Goal: Task Accomplishment & Management: Complete application form

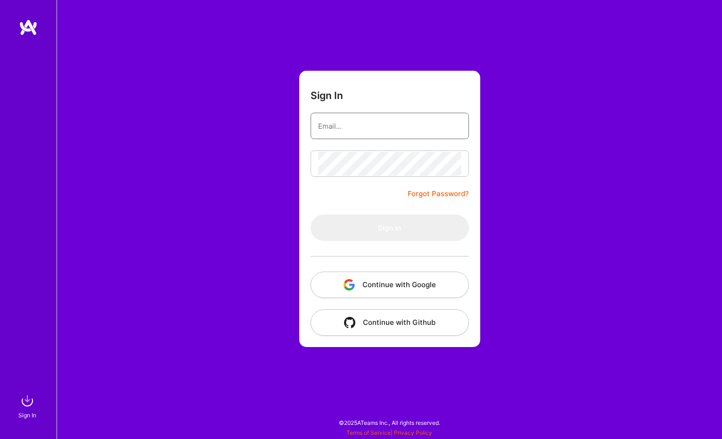
click at [341, 132] on input "email" at bounding box center [389, 126] width 143 height 24
type input "[EMAIL_ADDRESS][DOMAIN_NAME]"
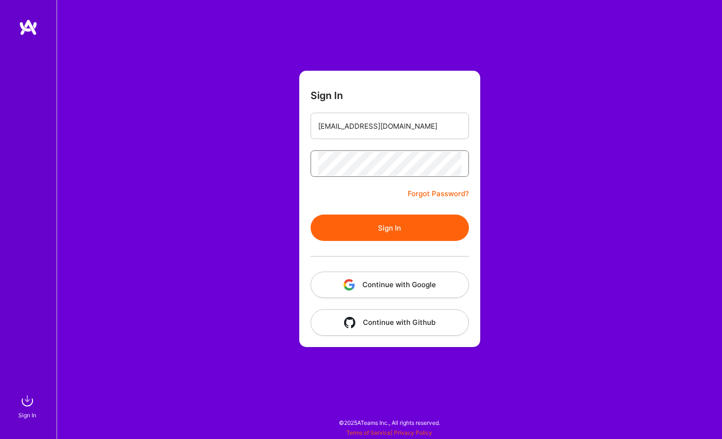
click at [311, 214] on button "Sign In" at bounding box center [390, 227] width 158 height 26
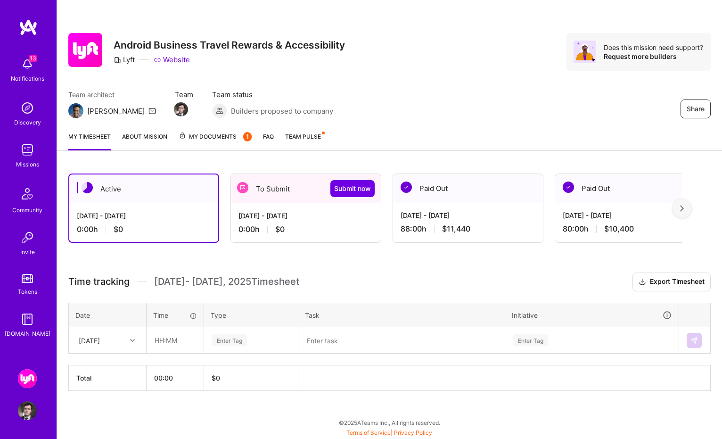
click at [293, 208] on div "[DATE] - [DATE] 0:00 h $0" at bounding box center [306, 222] width 150 height 39
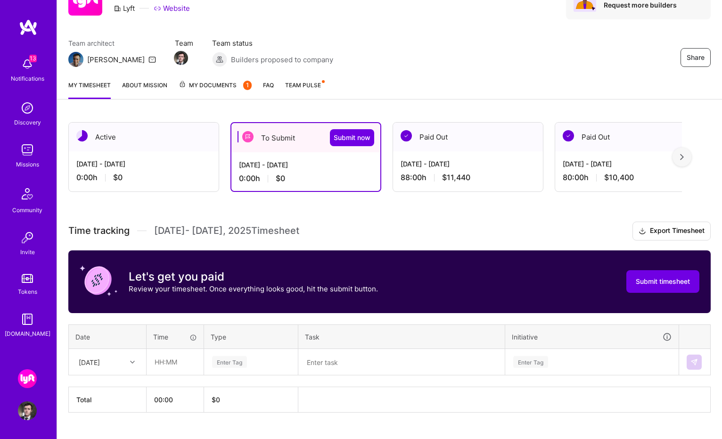
scroll to position [71, 0]
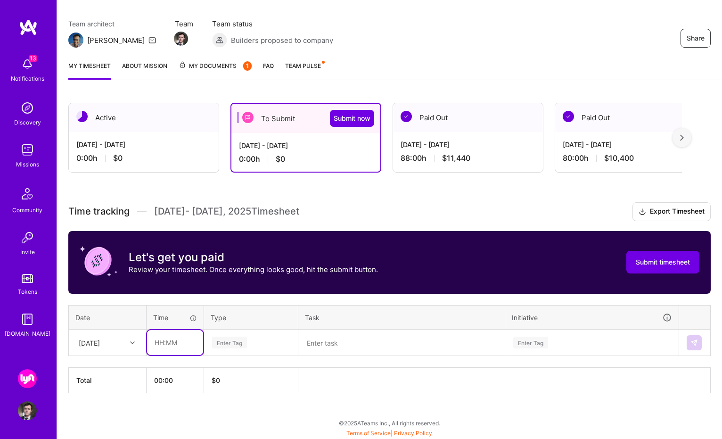
click at [175, 344] on input "text" at bounding box center [175, 342] width 56 height 25
type input "08:00"
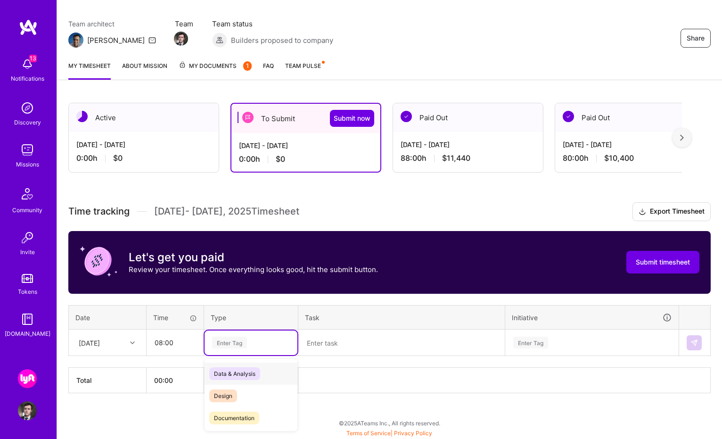
click at [225, 346] on div "Enter Tag" at bounding box center [229, 342] width 35 height 15
type input "eng"
click at [238, 374] on span "Engineering" at bounding box center [229, 373] width 41 height 13
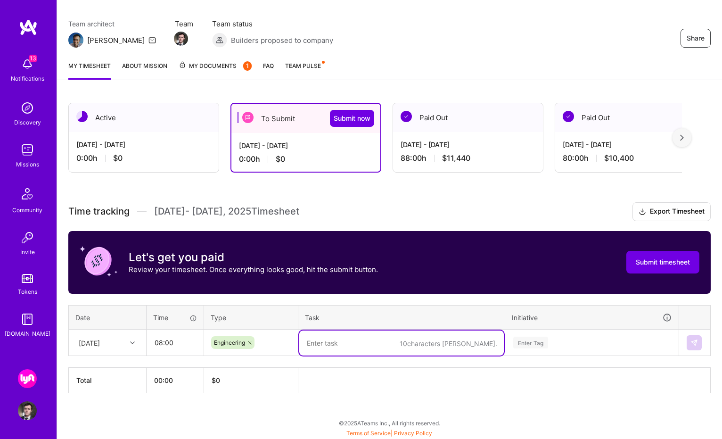
click at [320, 343] on textarea at bounding box center [401, 342] width 205 height 25
paste textarea "Business Travel Onboarding improvements tech spec details"
type textarea "Business Travel Onboarding improvements tech spec details"
click at [526, 344] on div "Enter Tag" at bounding box center [530, 342] width 35 height 15
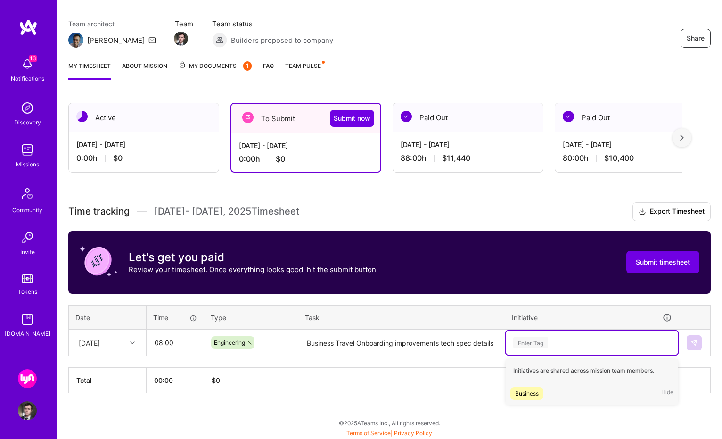
click at [542, 395] on span "Business" at bounding box center [527, 393] width 33 height 13
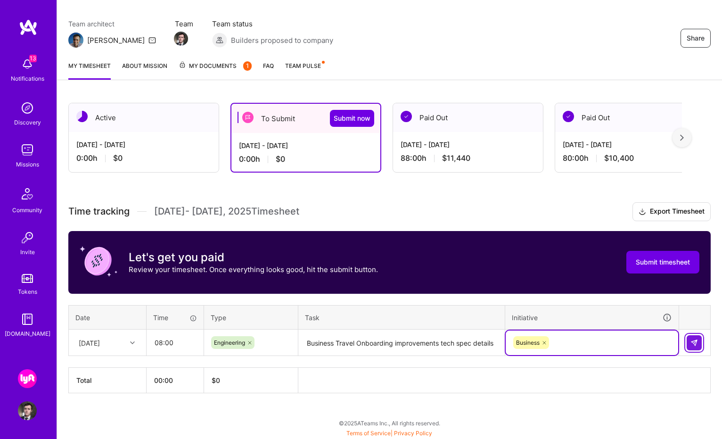
click at [694, 340] on img at bounding box center [695, 343] width 8 height 8
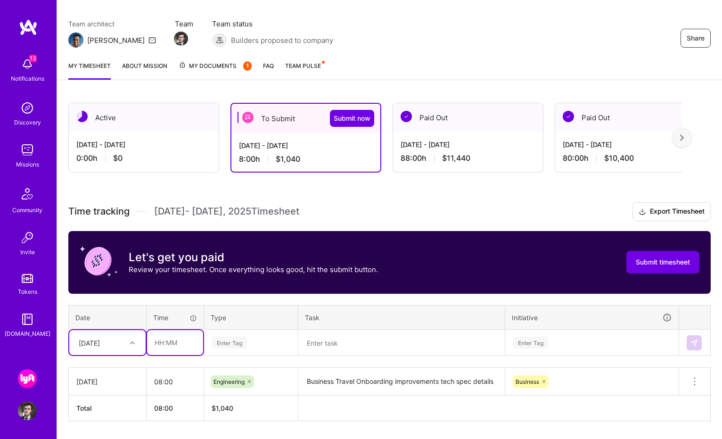
click at [170, 346] on input "text" at bounding box center [175, 342] width 56 height 25
type input "08:00"
click at [250, 346] on div "Enter Tag" at bounding box center [251, 342] width 93 height 25
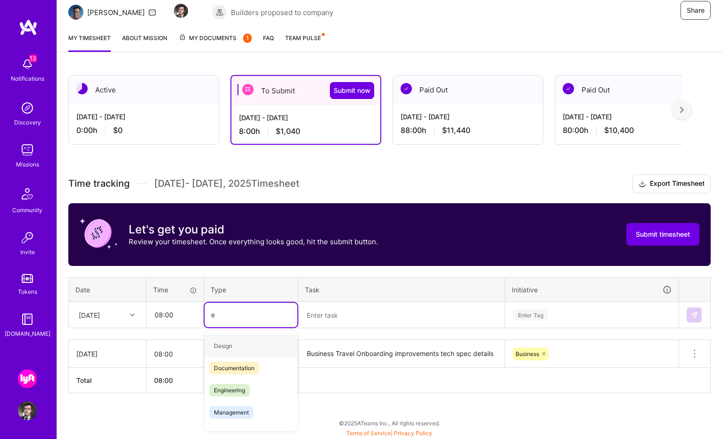
type input "en"
click at [247, 372] on span "Engineering" at bounding box center [229, 368] width 41 height 13
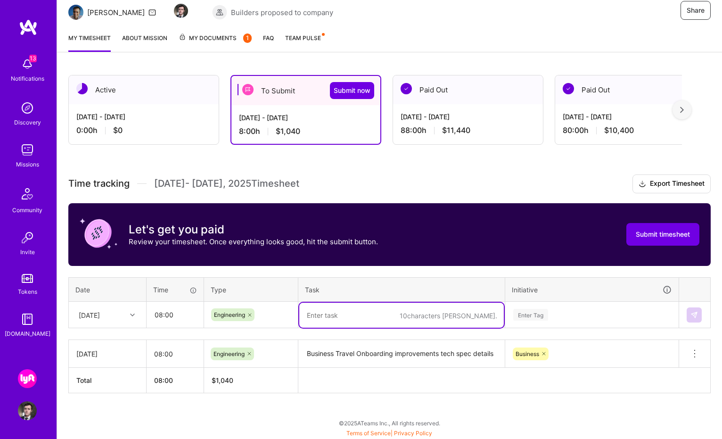
click at [330, 320] on textarea at bounding box center [401, 315] width 205 height 25
paste textarea "Business Travel Onboarding improvements tech spec details. Investigate deferred…"
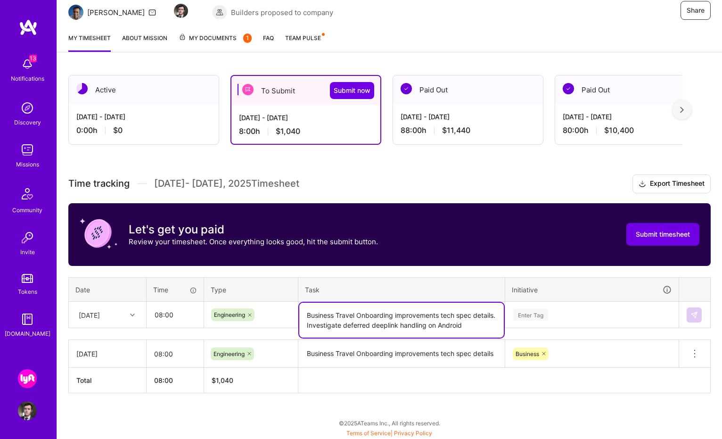
type textarea "Business Travel Onboarding improvements tech spec details. Investigate deferred…"
click at [527, 314] on div "Enter Tag" at bounding box center [530, 314] width 35 height 15
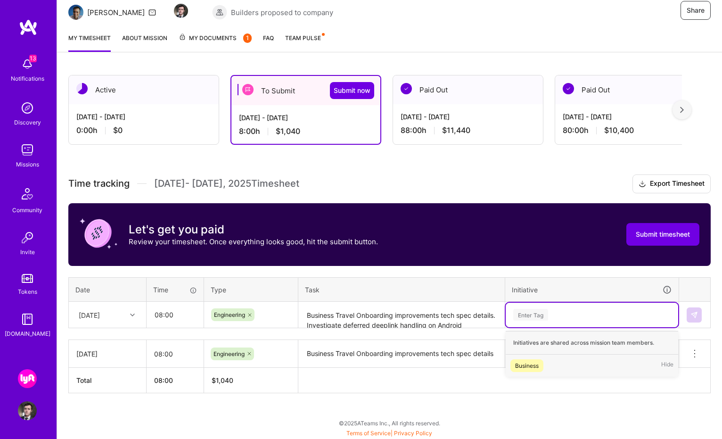
click at [527, 369] on div "Business" at bounding box center [527, 366] width 24 height 10
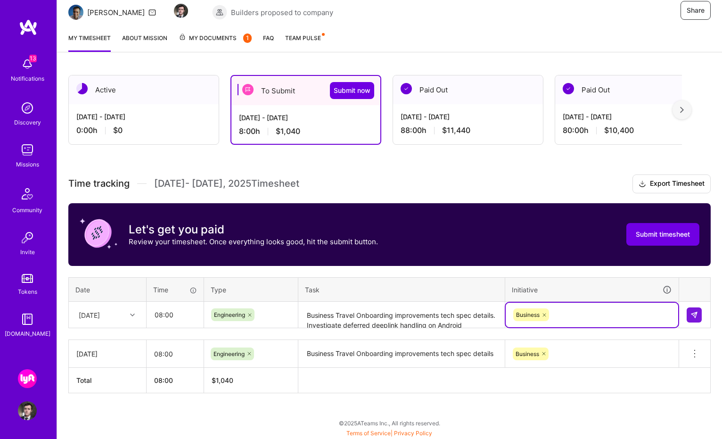
click at [131, 313] on icon at bounding box center [132, 315] width 5 height 5
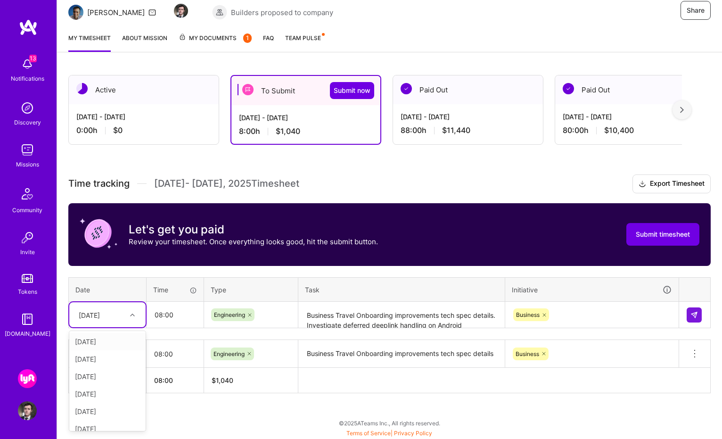
click at [114, 341] on div "[DATE]" at bounding box center [107, 341] width 76 height 17
click at [693, 315] on img at bounding box center [695, 315] width 8 height 8
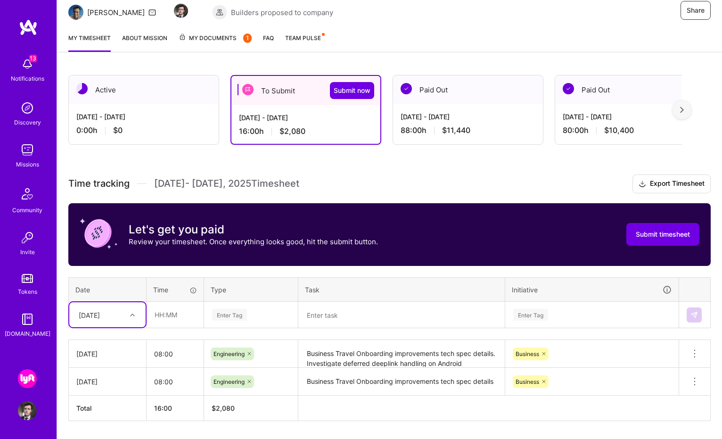
scroll to position [126, 0]
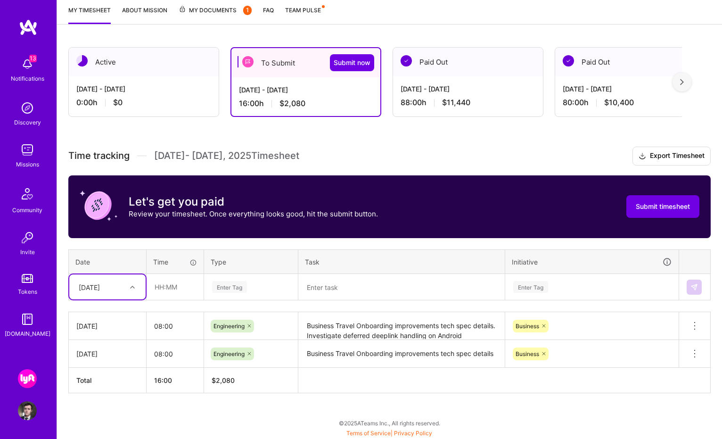
click at [119, 280] on div "[DATE]" at bounding box center [100, 287] width 52 height 16
click at [111, 330] on div "[DATE]" at bounding box center [107, 330] width 76 height 17
click at [181, 292] on input "text" at bounding box center [175, 286] width 56 height 25
type input "08:00"
click at [235, 288] on div "Enter Tag" at bounding box center [229, 287] width 35 height 15
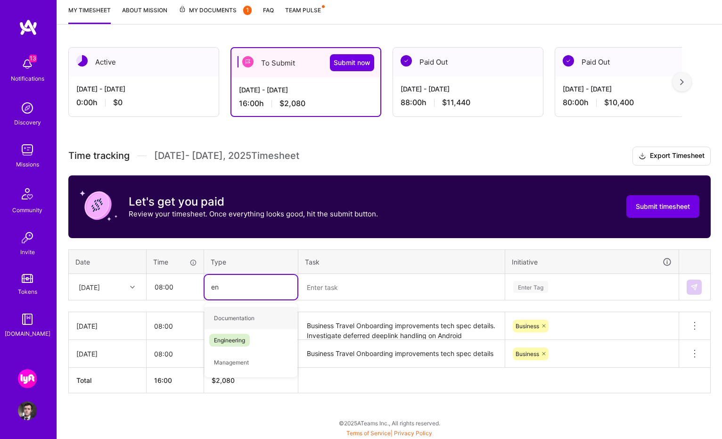
type input "eng"
click at [252, 318] on div "Engineering" at bounding box center [251, 318] width 93 height 22
click at [334, 287] on textarea at bounding box center [401, 287] width 205 height 25
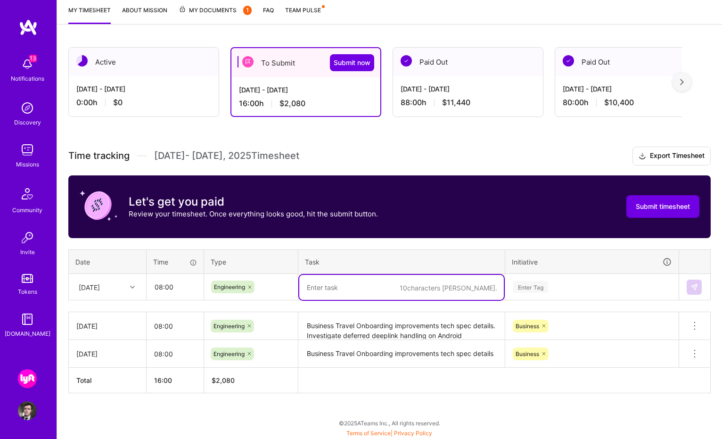
paste textarea "Business Travel Onboarding improvements tech spec details. Figure out email err…"
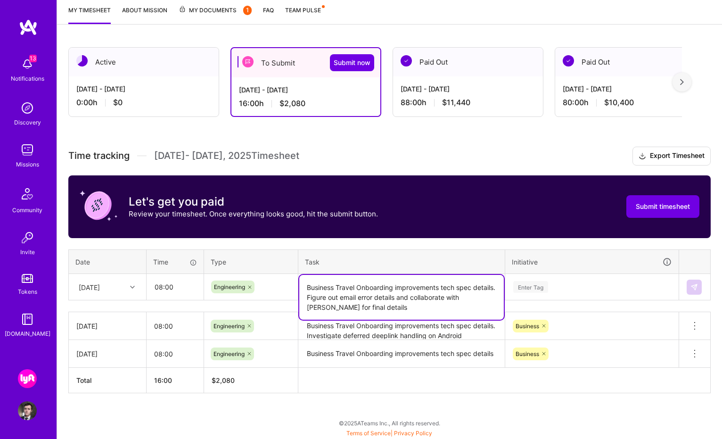
type textarea "Business Travel Onboarding improvements tech spec details. Figure out email err…"
click at [537, 281] on div "Enter Tag" at bounding box center [530, 287] width 35 height 15
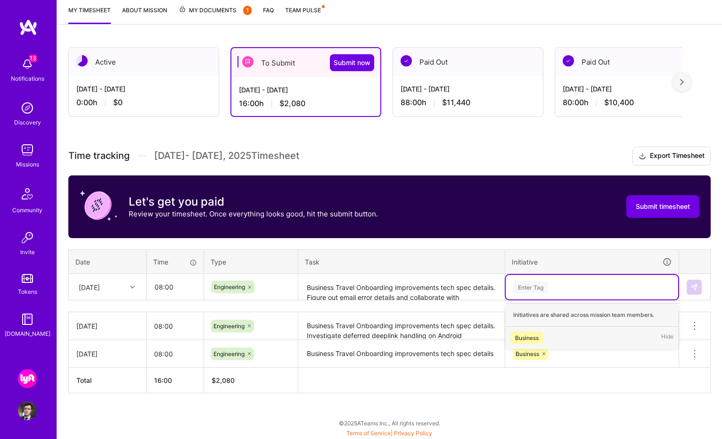
click at [529, 334] on div "Business" at bounding box center [527, 338] width 24 height 10
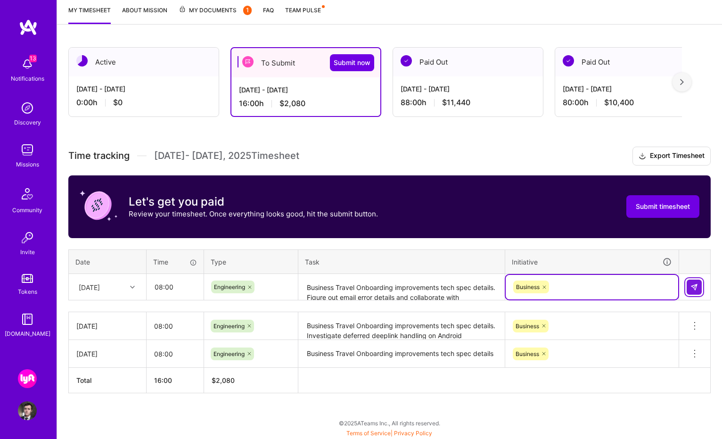
click at [691, 287] on img at bounding box center [695, 287] width 8 height 8
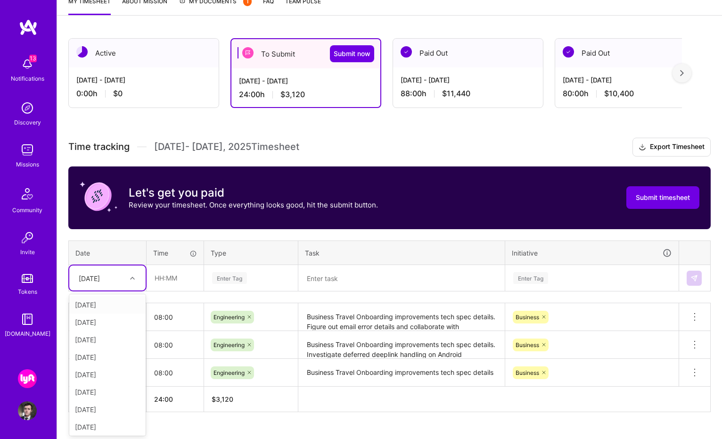
click at [137, 289] on div "[DATE]" at bounding box center [107, 277] width 76 height 25
click at [117, 338] on div "[DATE]" at bounding box center [107, 339] width 76 height 17
click at [172, 278] on input "text" at bounding box center [175, 277] width 56 height 25
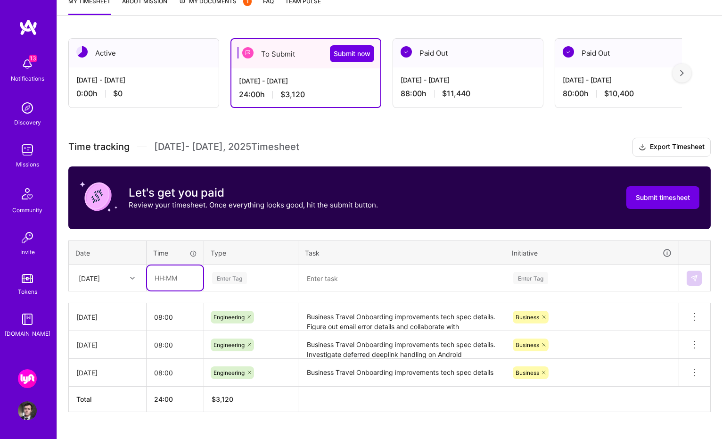
type input "08:00"
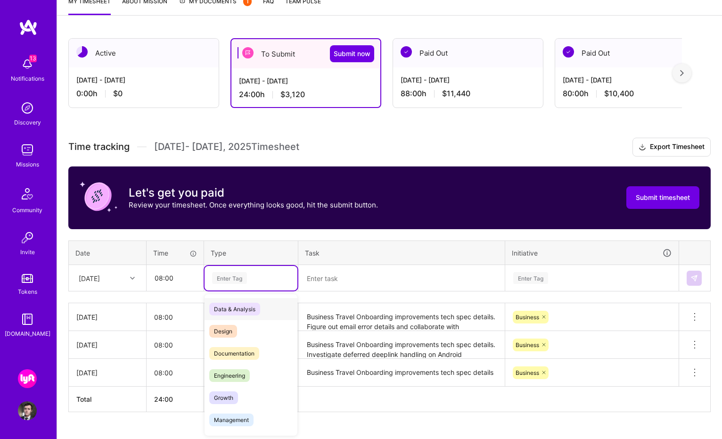
click at [240, 277] on div "Enter Tag" at bounding box center [229, 278] width 35 height 15
click at [255, 372] on div "Engineering" at bounding box center [251, 375] width 93 height 22
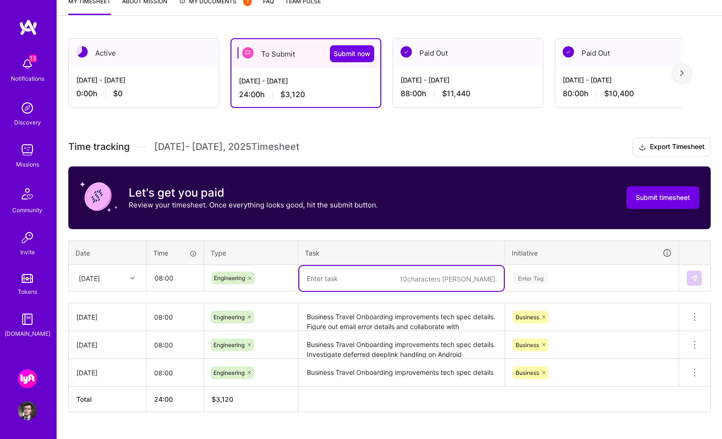
click at [345, 278] on textarea at bounding box center [401, 278] width 205 height 25
paste textarea "Business Travel Onboarding improvements tech spec details, review, and address …"
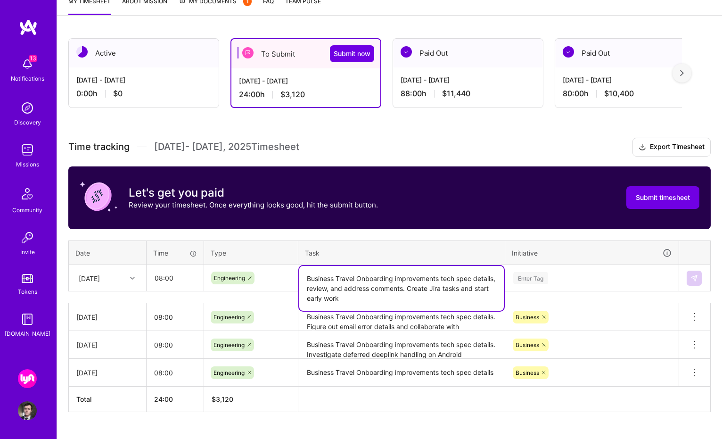
type textarea "Business Travel Onboarding improvements tech spec details, review, and address …"
click at [531, 275] on div "Enter Tag" at bounding box center [530, 278] width 35 height 15
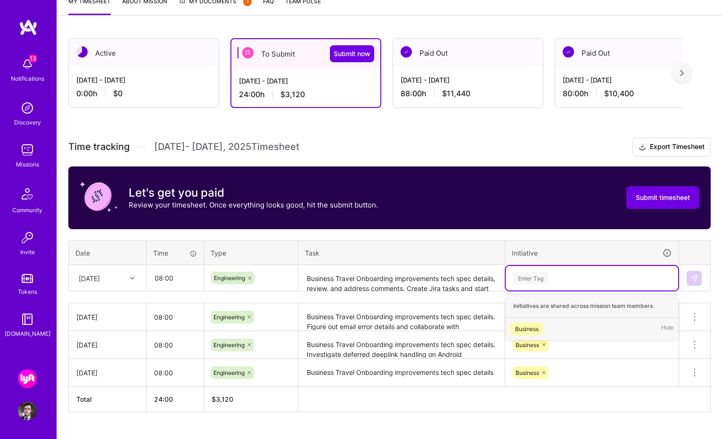
click at [529, 332] on div "Business" at bounding box center [527, 329] width 24 height 10
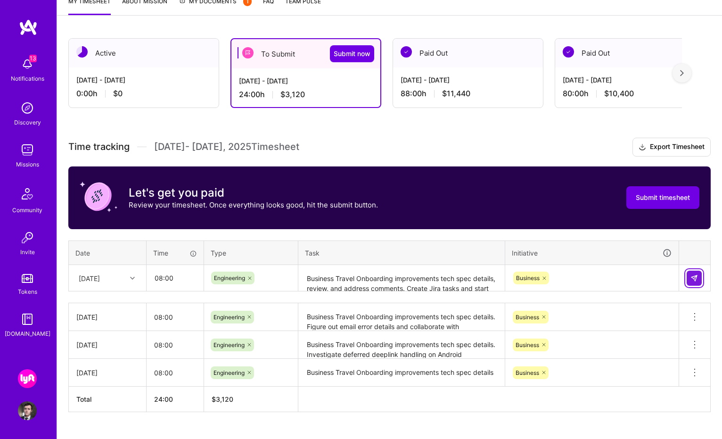
click at [698, 279] on button at bounding box center [694, 278] width 15 height 15
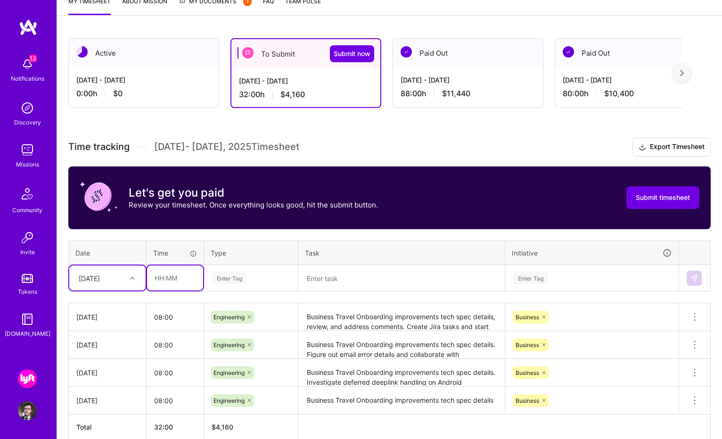
click at [175, 276] on input "text" at bounding box center [175, 277] width 56 height 25
click at [131, 281] on div at bounding box center [133, 278] width 15 height 12
click at [113, 389] on div "[DATE]" at bounding box center [107, 391] width 76 height 17
click at [177, 281] on input "text" at bounding box center [175, 277] width 56 height 25
type input "08:00"
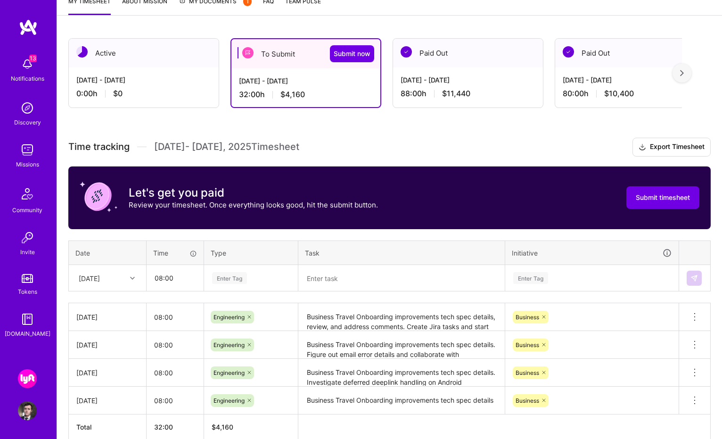
click at [239, 277] on div "Enter Tag" at bounding box center [229, 278] width 35 height 15
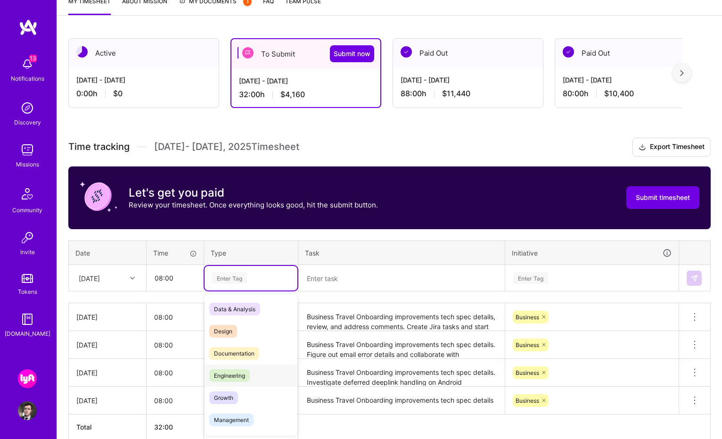
click at [254, 376] on div "Engineering" at bounding box center [251, 375] width 93 height 22
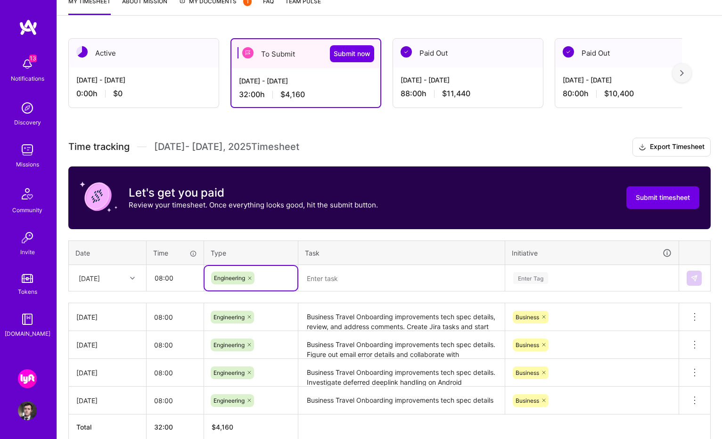
click at [358, 276] on textarea at bounding box center [401, 278] width 205 height 25
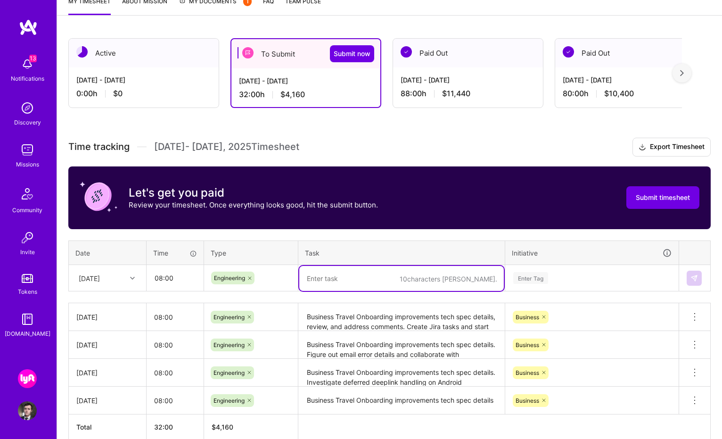
paste textarea "Generic deeplink handling for Business Onboarding improvements. Iterate on tech…"
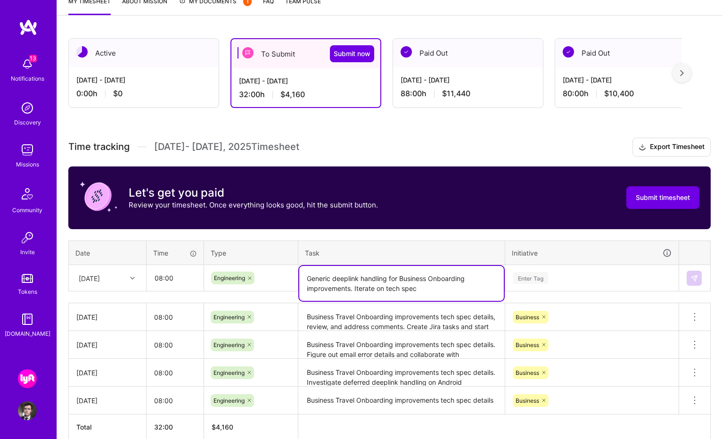
type textarea "Generic deeplink handling for Business Onboarding improvements. Iterate on tech…"
click at [520, 270] on div "Enter Tag" at bounding box center [592, 278] width 173 height 25
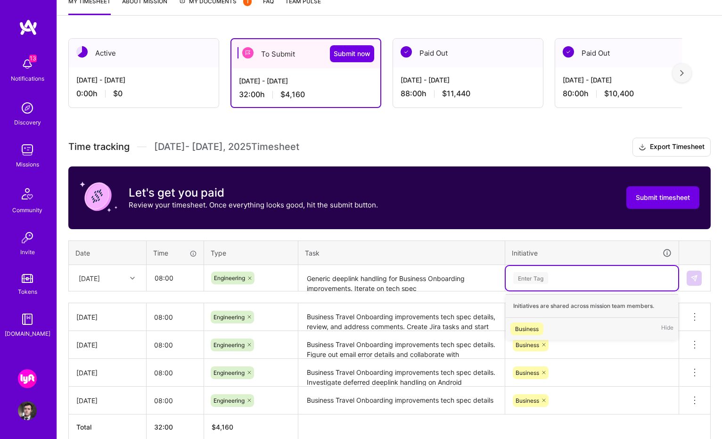
click at [530, 333] on span "Business" at bounding box center [527, 328] width 33 height 13
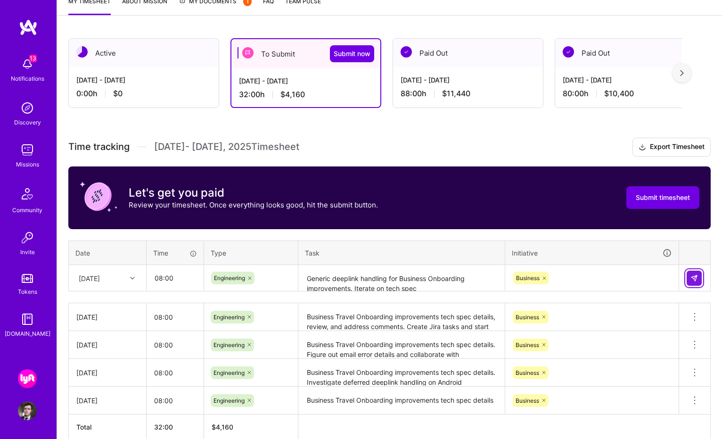
click at [700, 280] on button at bounding box center [694, 278] width 15 height 15
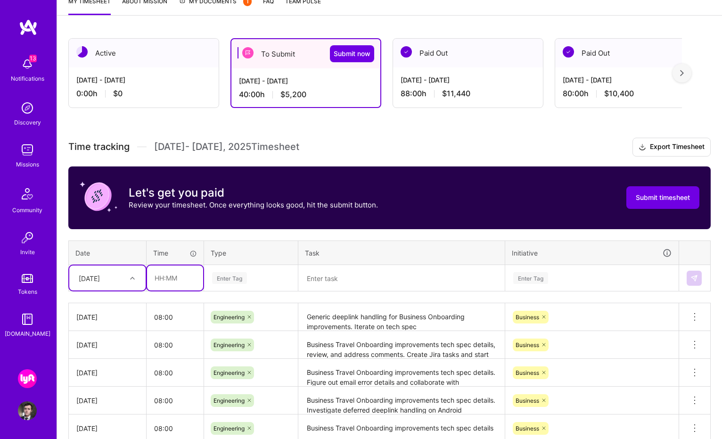
click at [173, 280] on input "text" at bounding box center [175, 277] width 56 height 25
type input "08:00"
click at [132, 282] on div at bounding box center [133, 278] width 15 height 12
click at [120, 408] on div "[DATE]" at bounding box center [107, 409] width 76 height 17
click at [231, 272] on div "Enter Tag" at bounding box center [229, 278] width 35 height 15
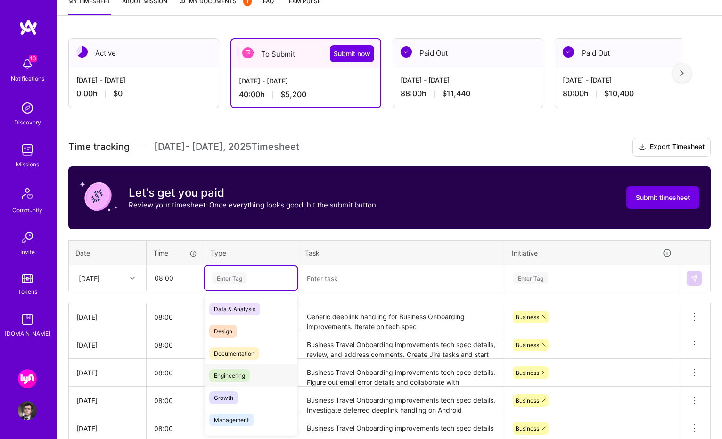
click at [250, 375] on span "Engineering" at bounding box center [229, 375] width 41 height 13
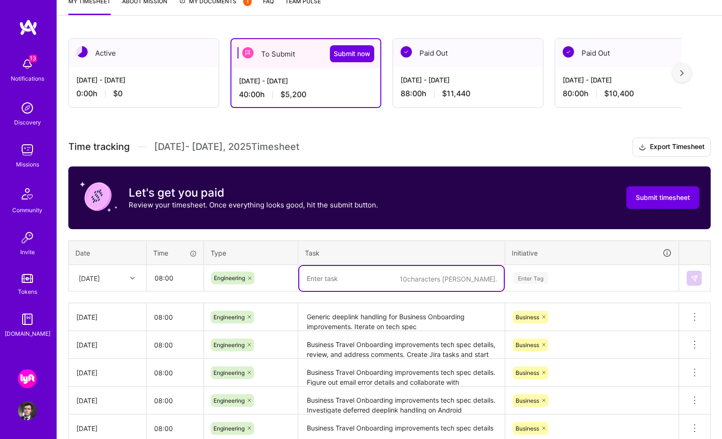
click at [344, 284] on textarea at bounding box center [401, 278] width 205 height 25
paste textarea "Generic deeplink handling for Business Onboarding improvements. Cleanup work an…"
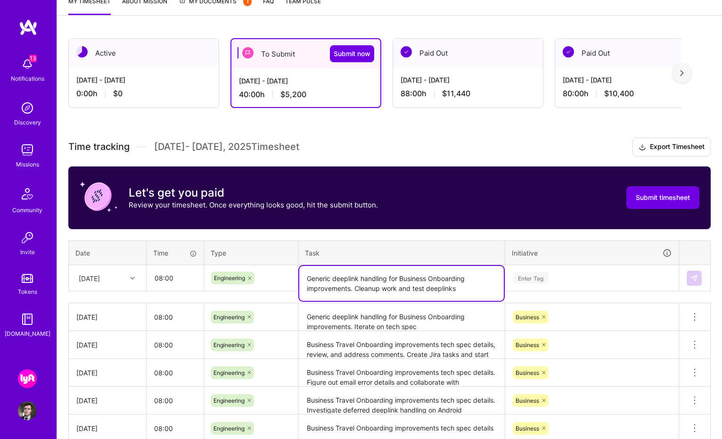
type textarea "Generic deeplink handling for Business Onboarding improvements. Cleanup work an…"
click at [536, 273] on div "Enter Tag" at bounding box center [530, 278] width 35 height 15
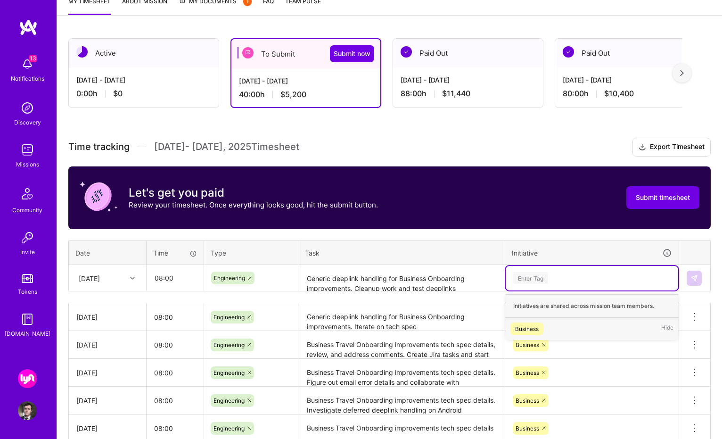
click at [536, 327] on div "Business" at bounding box center [527, 329] width 24 height 10
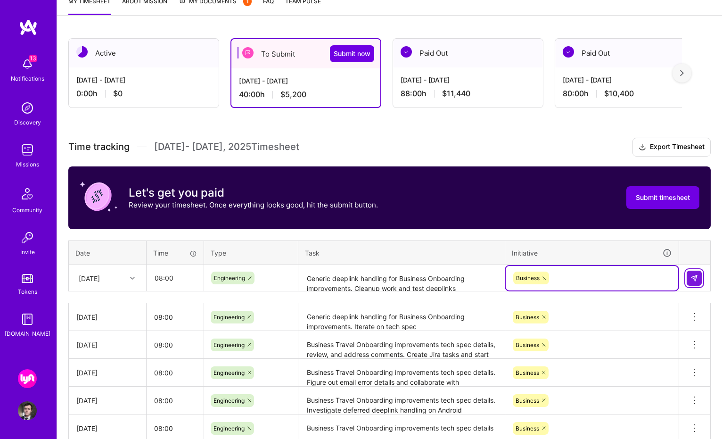
click at [694, 275] on img at bounding box center [695, 278] width 8 height 8
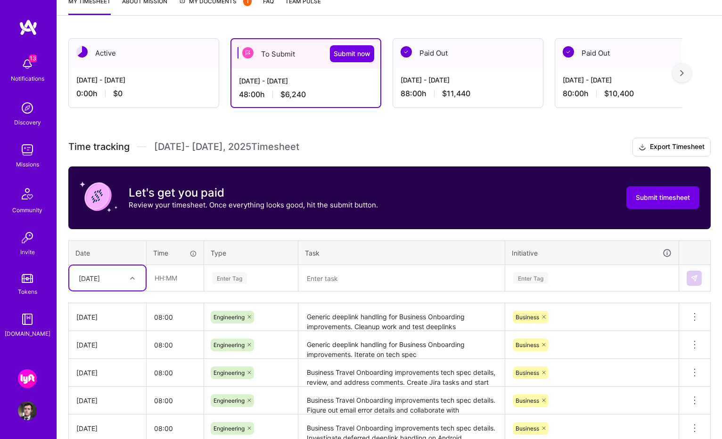
click at [132, 281] on div at bounding box center [133, 278] width 15 height 12
click at [110, 428] on div "[DATE]" at bounding box center [107, 426] width 76 height 17
click at [188, 282] on input "text" at bounding box center [175, 277] width 56 height 25
type input "08:00"
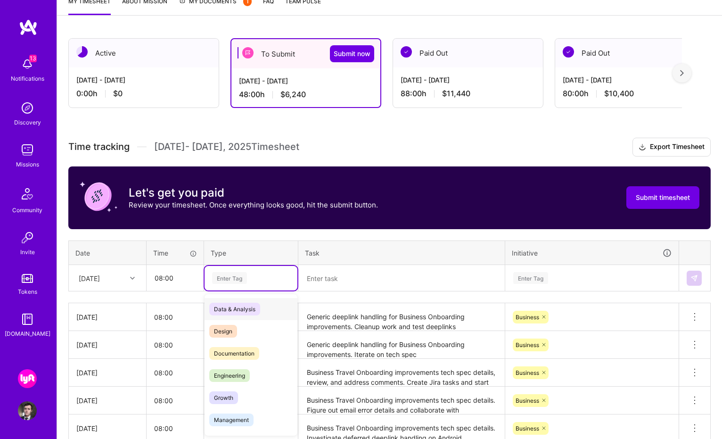
click at [239, 276] on div "Enter Tag" at bounding box center [229, 278] width 35 height 15
click at [244, 378] on span "Engineering" at bounding box center [229, 375] width 41 height 13
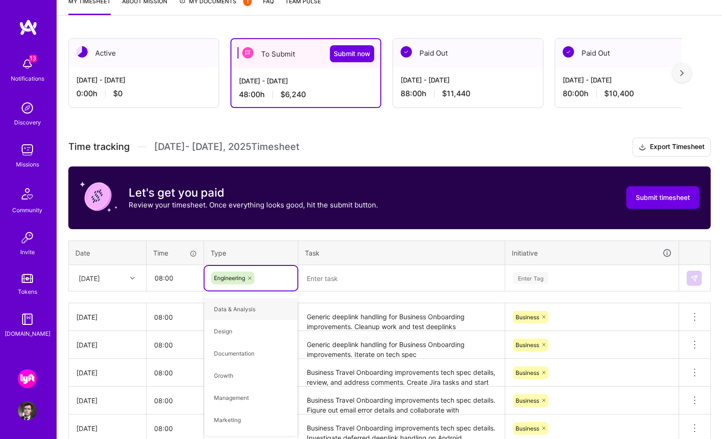
click at [334, 277] on textarea at bounding box center [401, 278] width 205 height 25
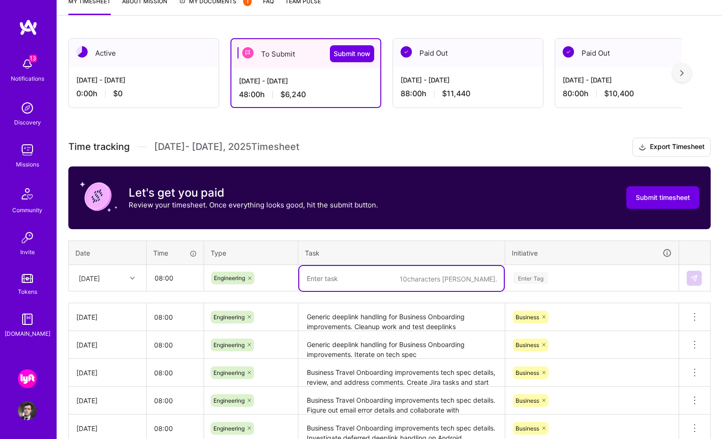
paste textarea "Generic deeplink handling PR and CI fixes. Investigate deferred deeplinks. Seek…"
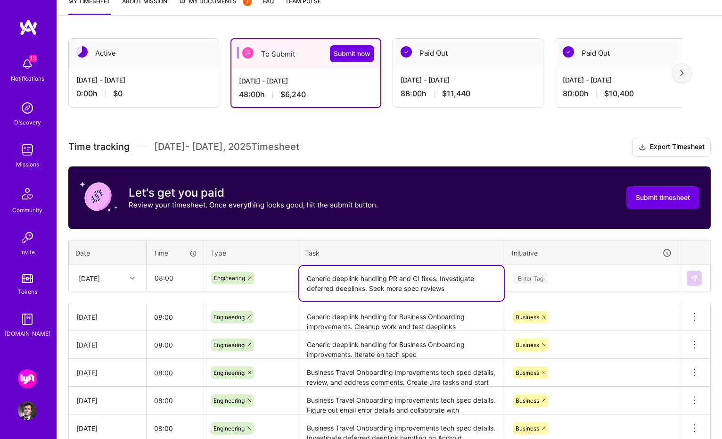
type textarea "Generic deeplink handling PR and CI fixes. Investigate deferred deeplinks. Seek…"
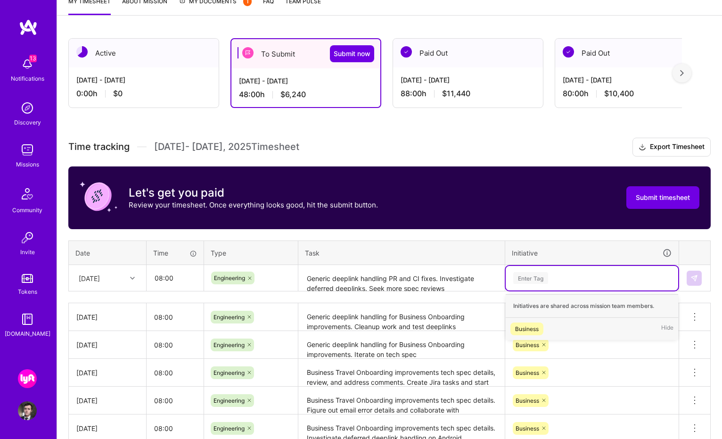
click at [536, 272] on div "Enter Tag" at bounding box center [530, 278] width 35 height 15
click at [539, 329] on span "Business" at bounding box center [527, 328] width 33 height 13
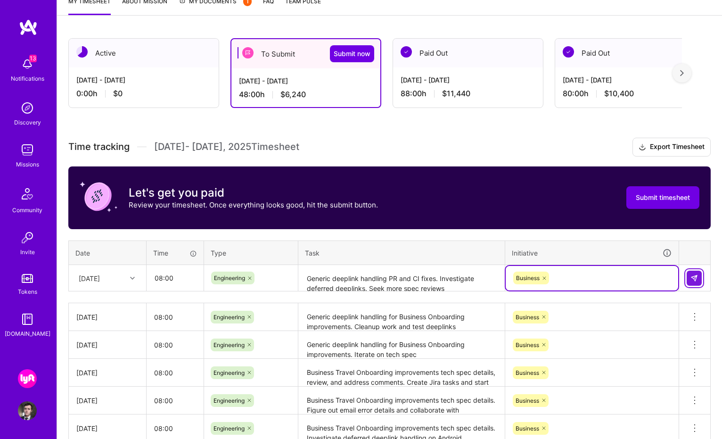
click at [692, 279] on img at bounding box center [695, 278] width 8 height 8
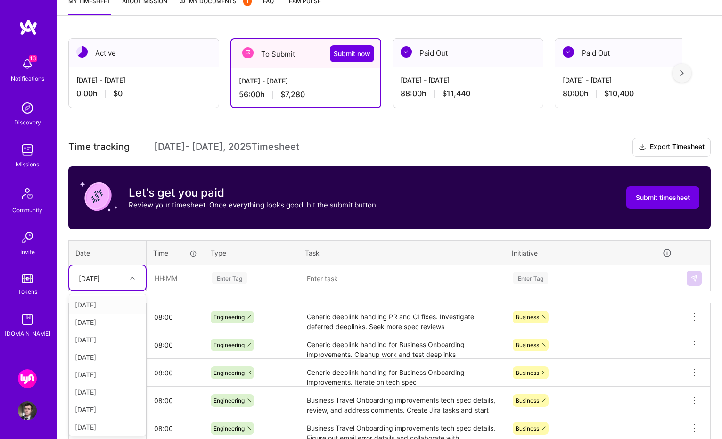
click at [128, 284] on div at bounding box center [133, 278] width 15 height 16
click at [114, 400] on div "[DATE]" at bounding box center [107, 401] width 76 height 17
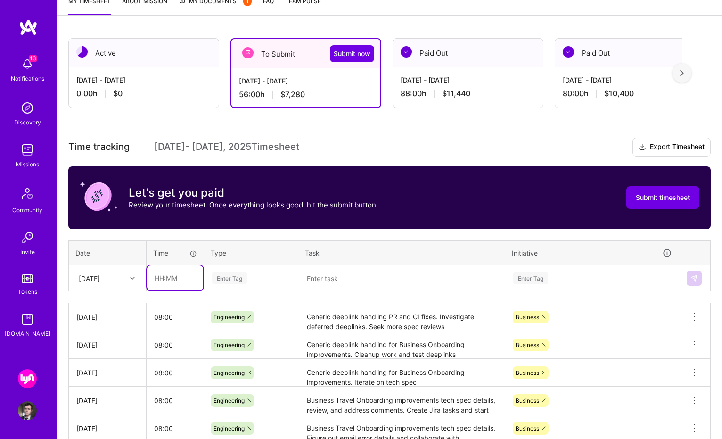
click at [176, 274] on input "text" at bounding box center [175, 277] width 56 height 25
type input "04:00"
click at [235, 273] on div "Enter Tag" at bounding box center [229, 278] width 35 height 15
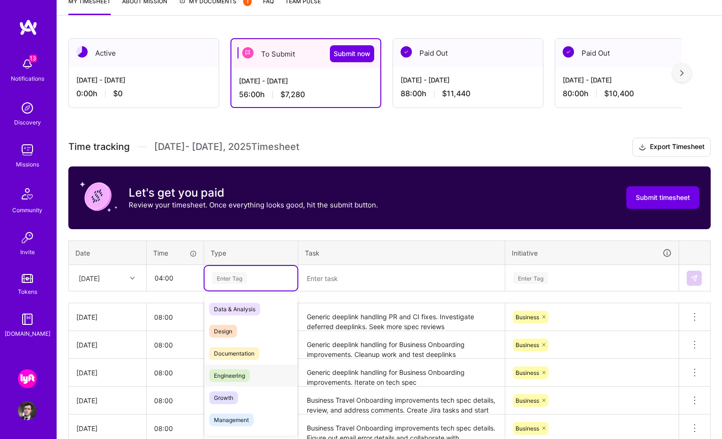
click at [256, 375] on div "Engineering" at bounding box center [251, 375] width 93 height 22
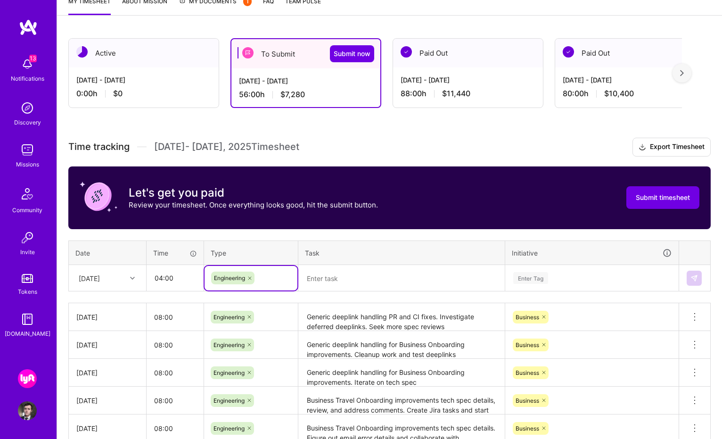
click at [346, 282] on textarea at bounding box center [401, 278] width 205 height 25
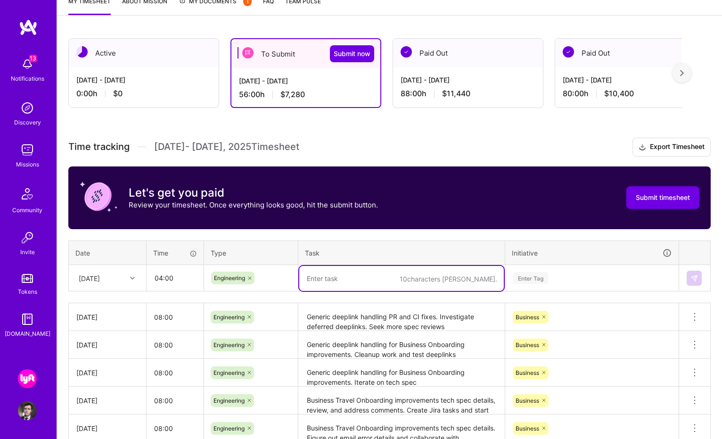
paste textarea "Email validation flow implementation. Update deeplink PR with more CI adjustmen…"
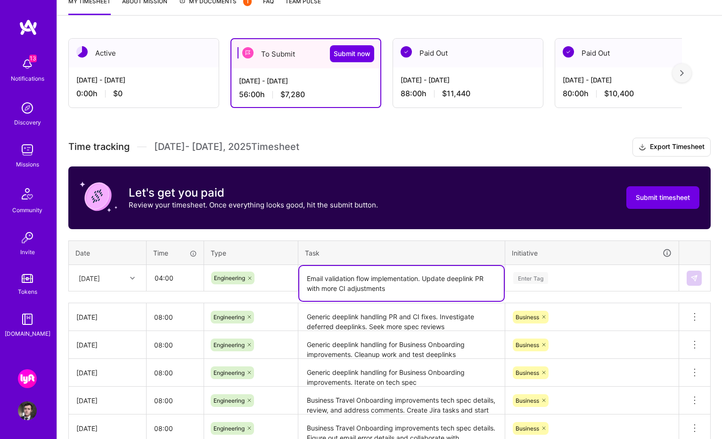
type textarea "Email validation flow implementation. Update deeplink PR with more CI adjustmen…"
click at [551, 268] on div "Enter Tag" at bounding box center [592, 278] width 173 height 25
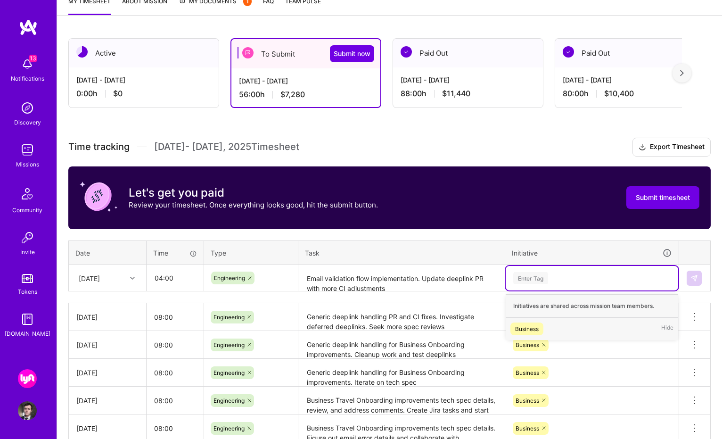
click at [539, 331] on span "Business" at bounding box center [527, 328] width 33 height 13
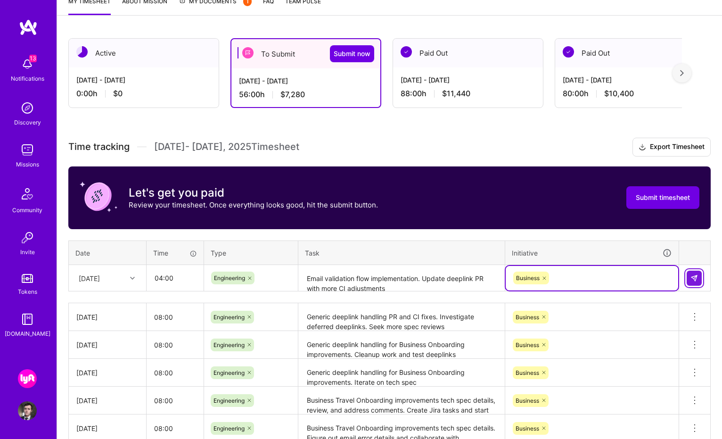
click at [698, 279] on button at bounding box center [694, 278] width 15 height 15
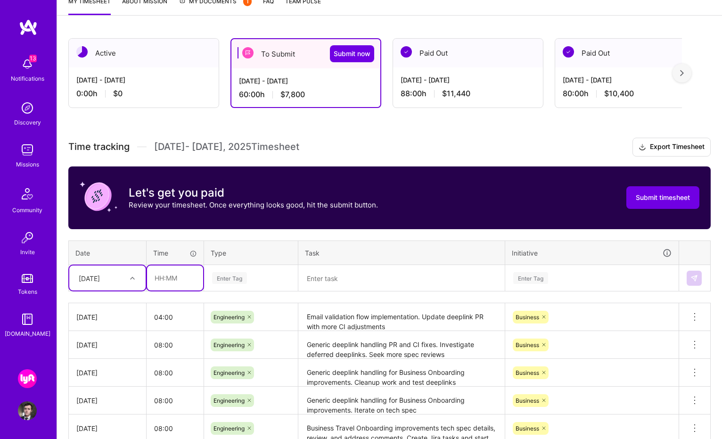
click at [176, 283] on input "text" at bounding box center [175, 277] width 56 height 25
type input "04:00"
click at [238, 277] on div "Enter Tag" at bounding box center [229, 278] width 35 height 15
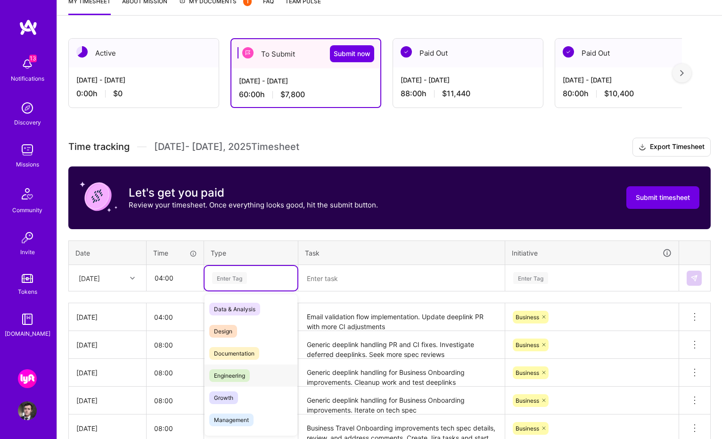
click at [258, 379] on div "Engineering" at bounding box center [251, 375] width 93 height 22
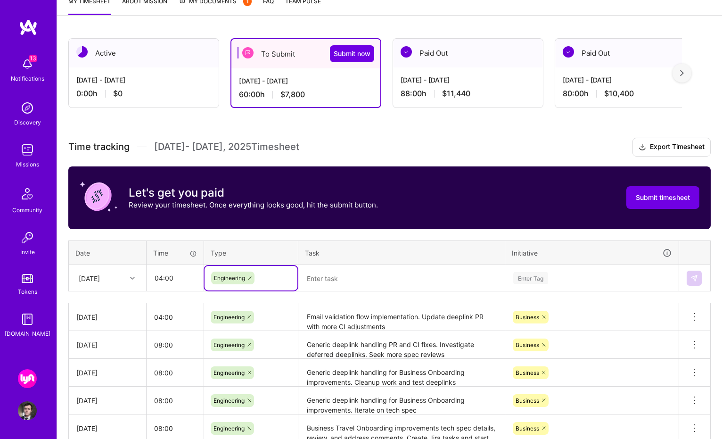
click at [342, 286] on textarea at bounding box center [401, 278] width 205 height 25
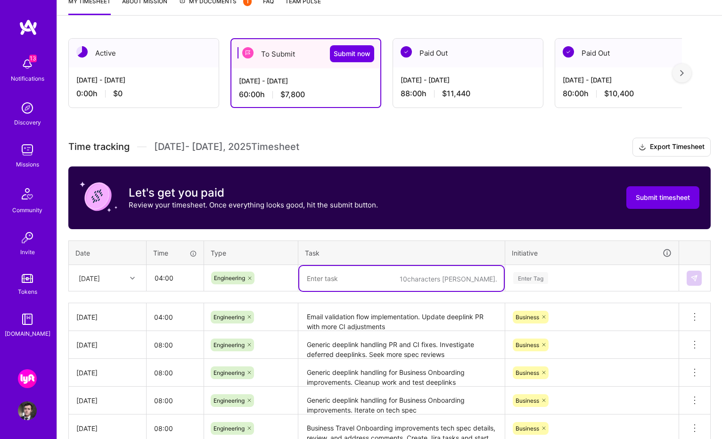
paste textarea "Help [PERSON_NAME] debug access issues to Lyft Business internal site for testi…"
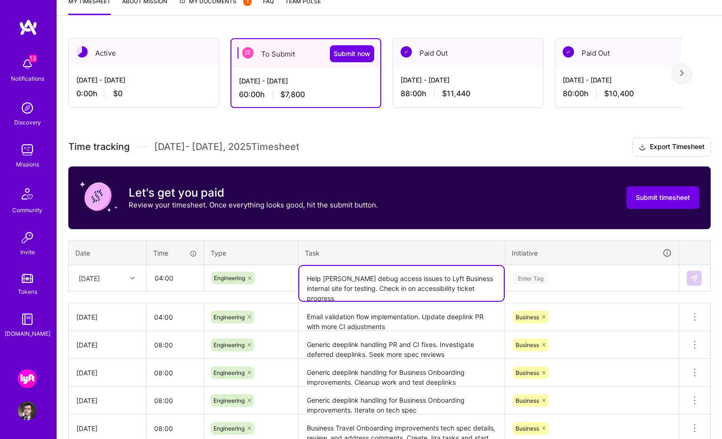
type textarea "Help [PERSON_NAME] debug access issues to Lyft Business internal site for testi…"
click at [553, 276] on div "Enter Tag" at bounding box center [591, 278] width 159 height 12
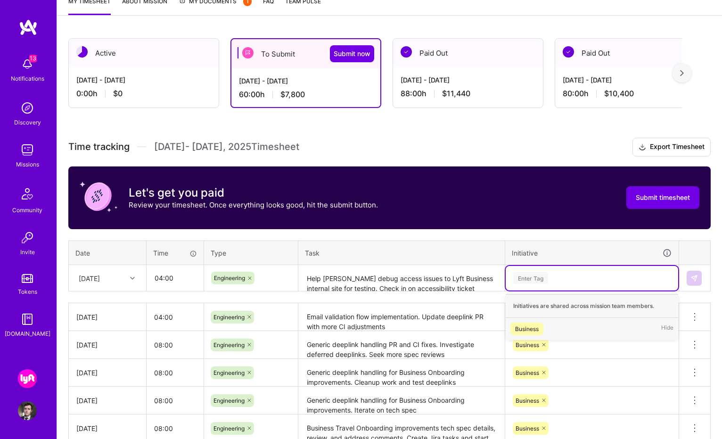
click at [544, 330] on div "Business Hide" at bounding box center [592, 329] width 173 height 22
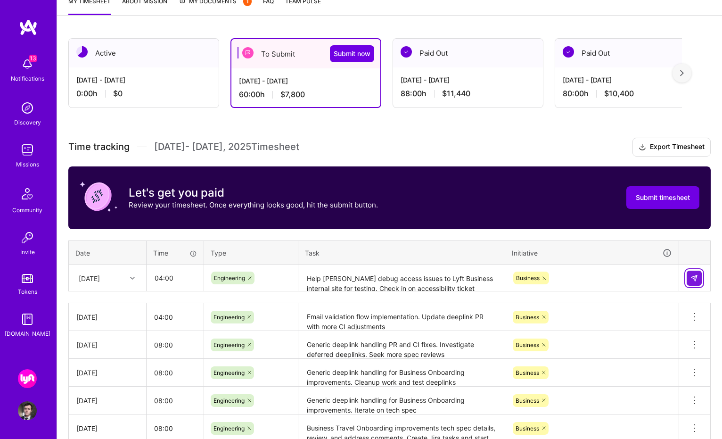
click at [688, 280] on button at bounding box center [694, 278] width 15 height 15
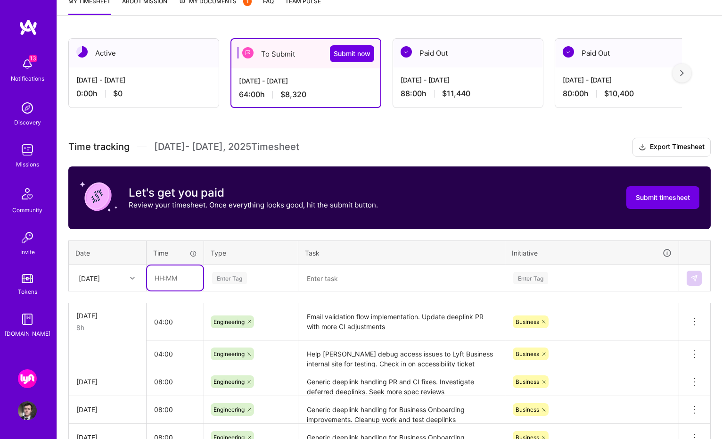
click at [177, 275] on input "text" at bounding box center [175, 277] width 56 height 25
type input "06:00"
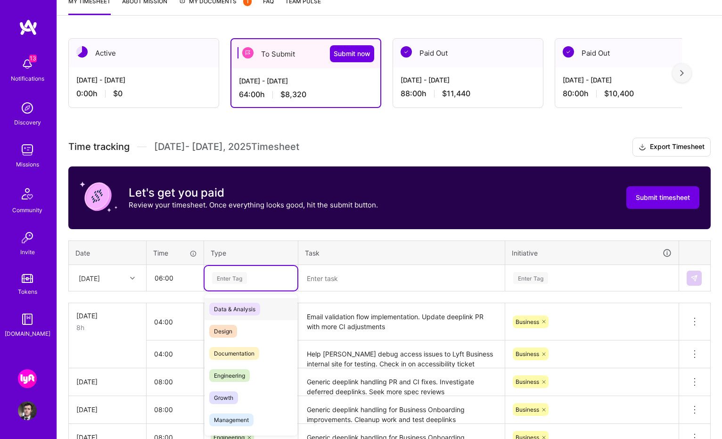
click at [239, 272] on div "Enter Tag" at bounding box center [229, 278] width 35 height 15
click at [257, 375] on div "Engineering" at bounding box center [251, 375] width 93 height 22
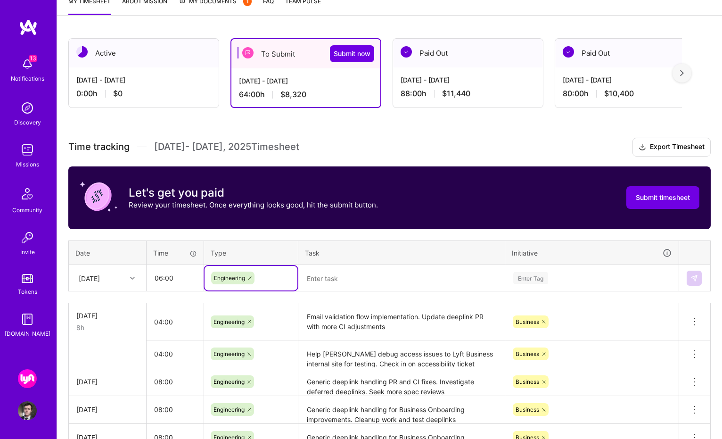
click at [352, 281] on textarea at bounding box center [401, 278] width 205 height 25
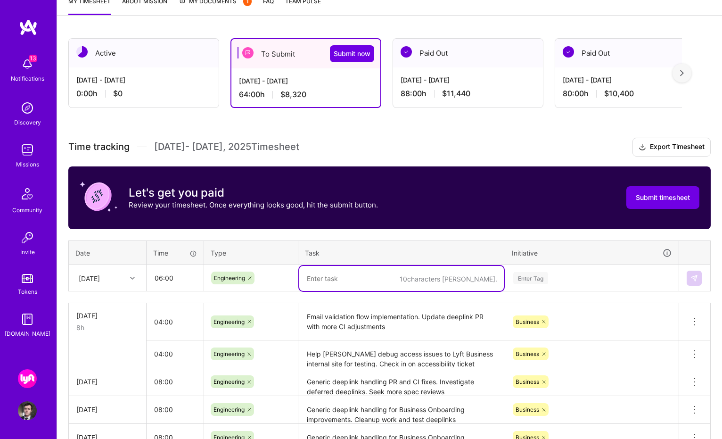
paste textarea "Email validation flow implementation"
type textarea "Email validation flow implementation"
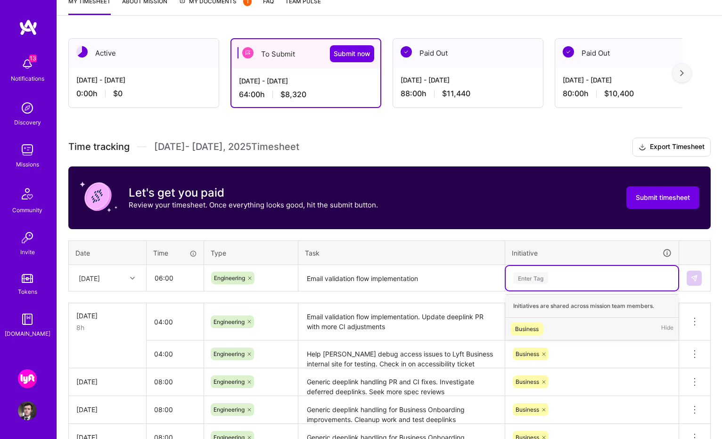
click at [542, 275] on div "Enter Tag" at bounding box center [530, 278] width 35 height 15
click at [547, 326] on div "Business Hide" at bounding box center [592, 329] width 173 height 22
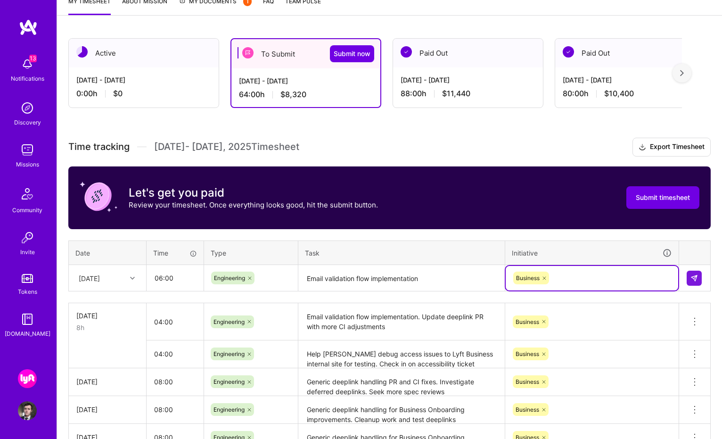
click at [126, 272] on div "[DATE]" at bounding box center [100, 278] width 52 height 16
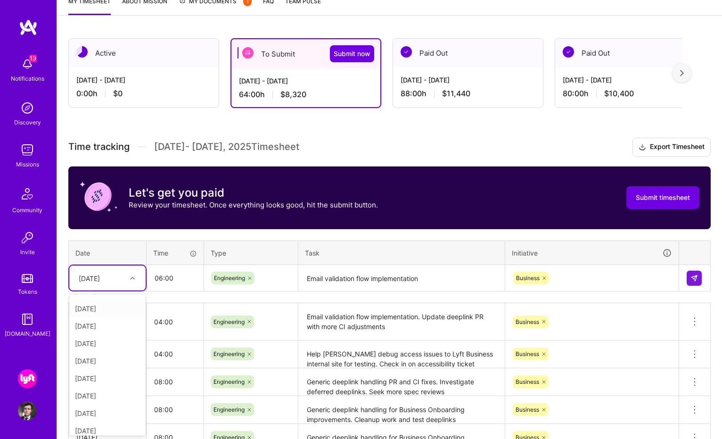
scroll to position [71, 0]
click at [115, 387] on div "[DATE]" at bounding box center [107, 390] width 76 height 17
click at [694, 282] on button at bounding box center [694, 278] width 15 height 15
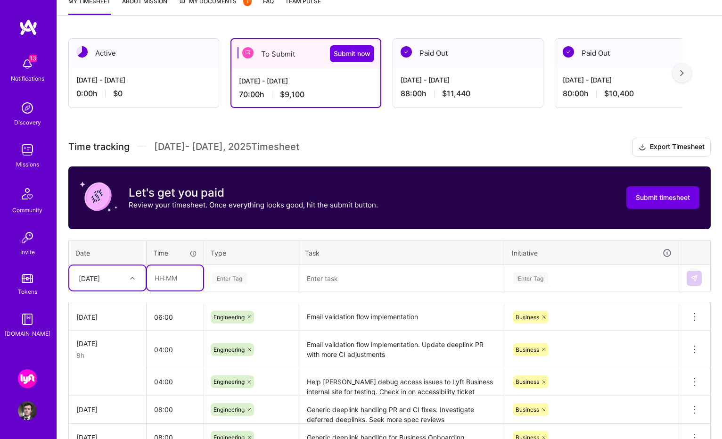
click at [170, 273] on input "text" at bounding box center [175, 277] width 56 height 25
type input "02:00"
click at [231, 277] on div "Enter Tag" at bounding box center [229, 278] width 35 height 15
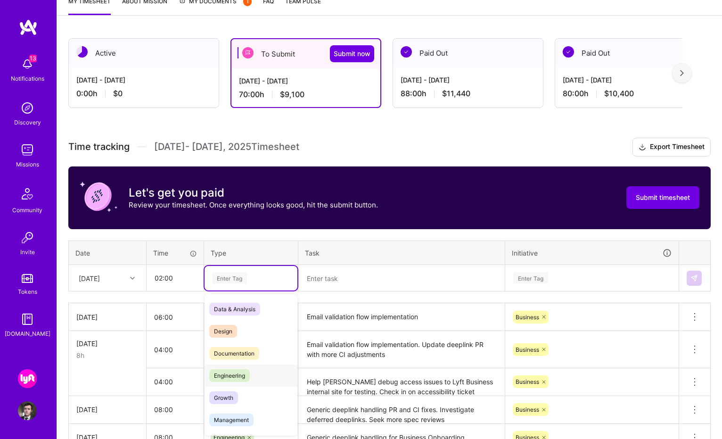
click at [263, 373] on div "Engineering" at bounding box center [251, 375] width 93 height 22
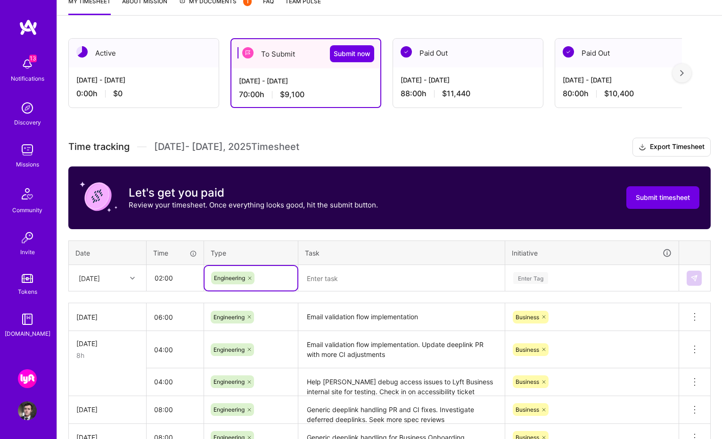
click at [321, 283] on textarea at bounding box center [401, 278] width 205 height 25
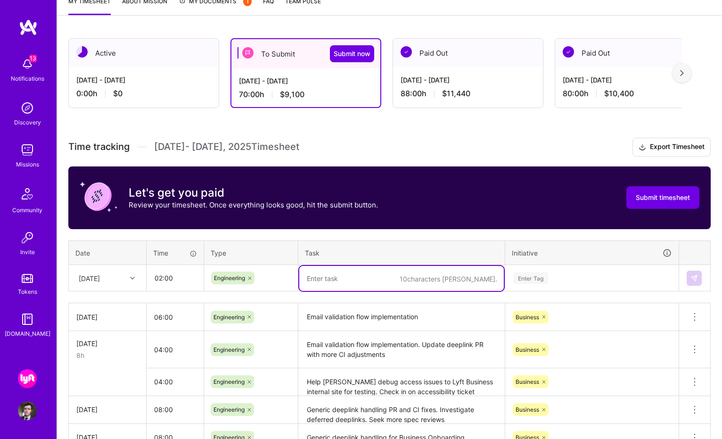
paste textarea "Get tech spec approval from developer with more familiarity with code area"
type textarea "Get tech spec approval from developer with more familiarity with code area"
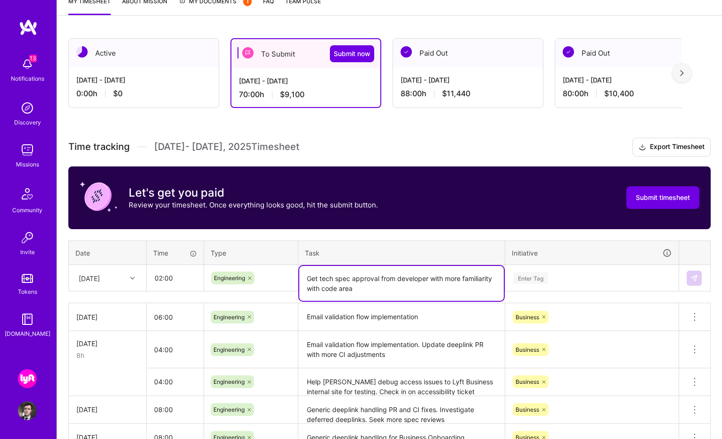
drag, startPoint x: 359, startPoint y: 289, endPoint x: 305, endPoint y: 275, distance: 55.9
click at [305, 275] on textarea "Get tech spec approval from developer with more familiarity with code area" at bounding box center [401, 283] width 205 height 35
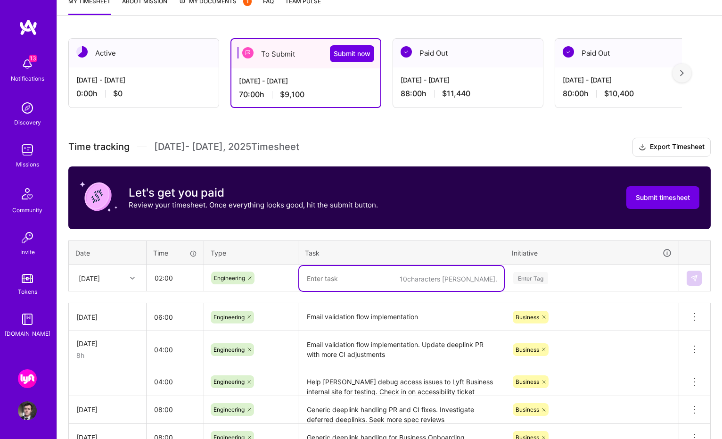
click at [252, 278] on icon at bounding box center [250, 278] width 6 height 6
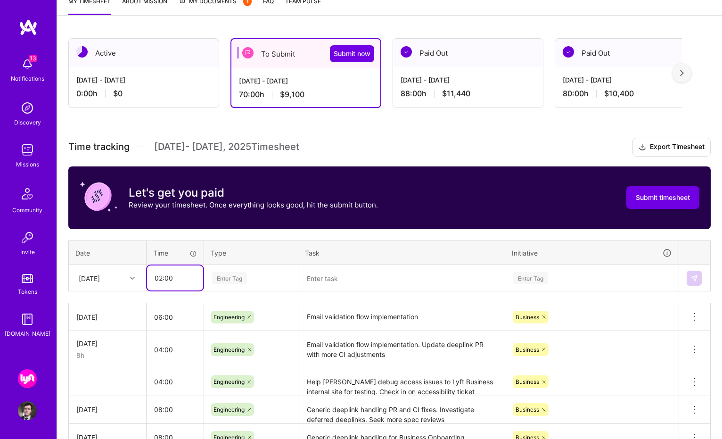
drag, startPoint x: 179, startPoint y: 275, endPoint x: 158, endPoint y: 275, distance: 21.2
click at [158, 275] on input "02:00" at bounding box center [175, 277] width 56 height 25
type input "0"
drag, startPoint x: 178, startPoint y: 321, endPoint x: 145, endPoint y: 321, distance: 32.5
click at [145, 321] on tr "[DATE] 06:00 Engineering Email validation flow implementation Business Delete r…" at bounding box center [390, 317] width 642 height 28
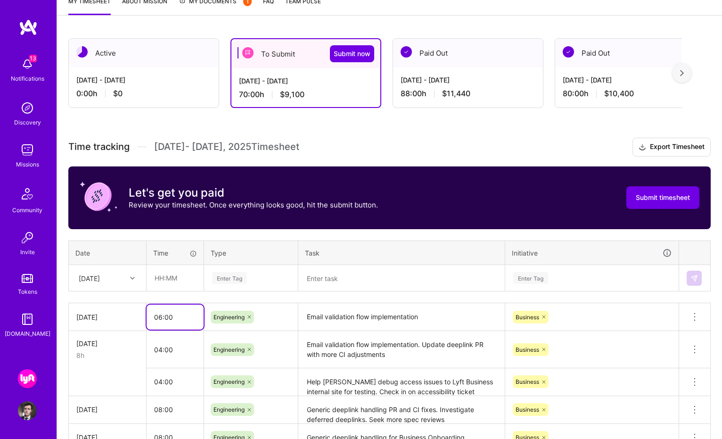
drag, startPoint x: 173, startPoint y: 318, endPoint x: 151, endPoint y: 318, distance: 21.7
click at [151, 318] on input "06:00" at bounding box center [175, 317] width 57 height 25
type input "08:00"
click at [187, 285] on input "text" at bounding box center [175, 277] width 56 height 25
click at [125, 280] on div "[DATE]" at bounding box center [100, 278] width 52 height 16
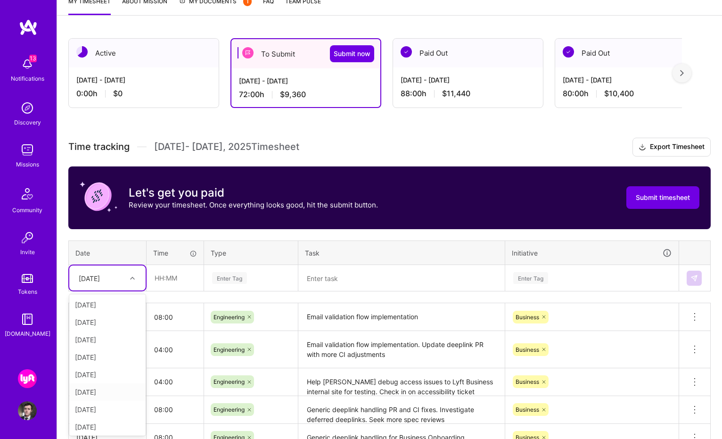
scroll to position [107, 0]
click at [104, 405] on div "[DATE]" at bounding box center [107, 407] width 76 height 17
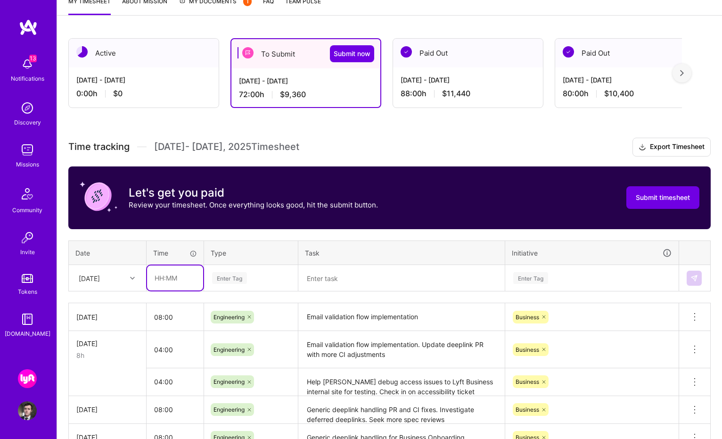
click at [169, 284] on input "text" at bounding box center [175, 277] width 56 height 25
type input "08:00"
click at [224, 277] on div "Enter Tag" at bounding box center [229, 278] width 35 height 15
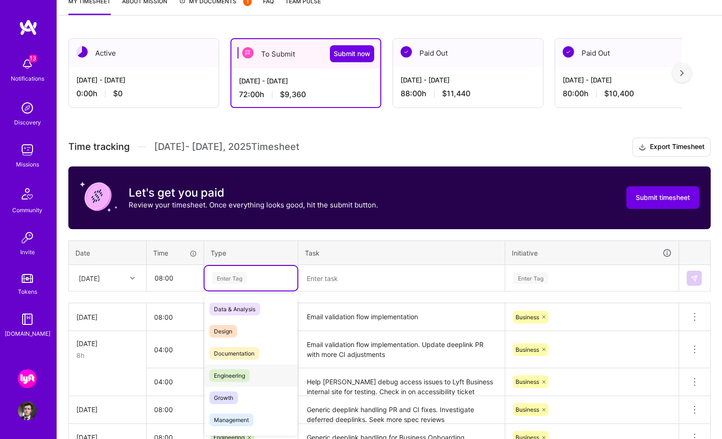
click at [250, 370] on div "Engineering" at bounding box center [251, 375] width 93 height 22
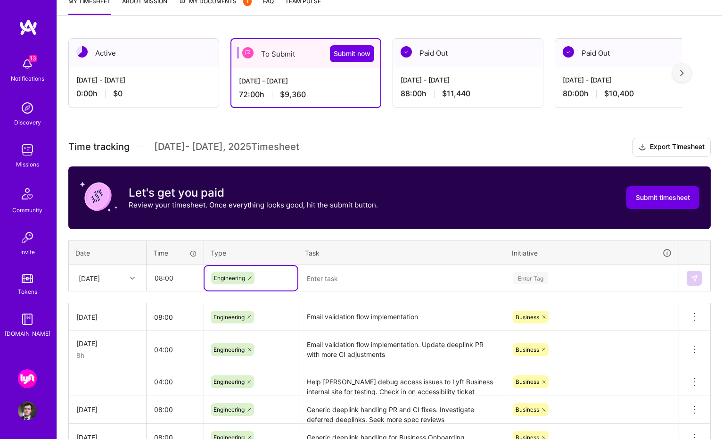
click at [322, 279] on textarea at bounding box center [401, 278] width 205 height 25
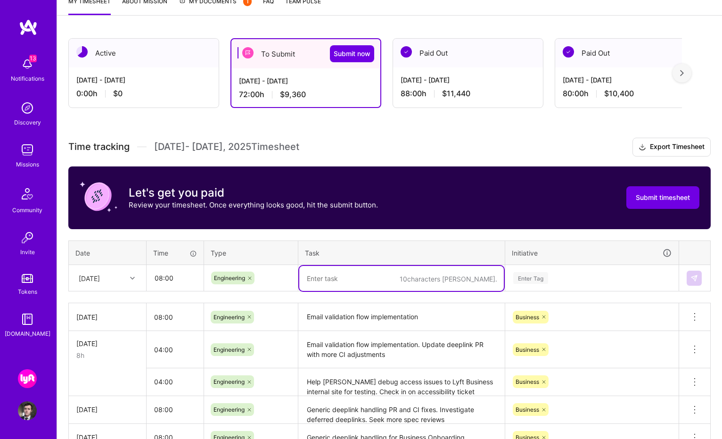
paste textarea "Email validation flow implementation. Work on effects and services"
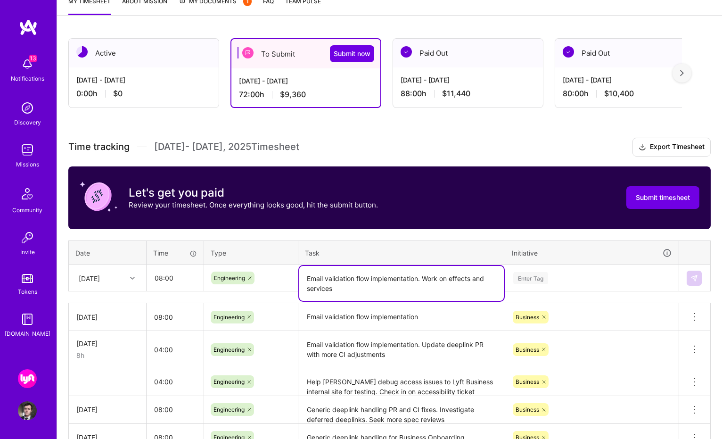
type textarea "Email validation flow implementation. Work on effects and services"
click at [535, 284] on div "Enter Tag" at bounding box center [592, 278] width 173 height 25
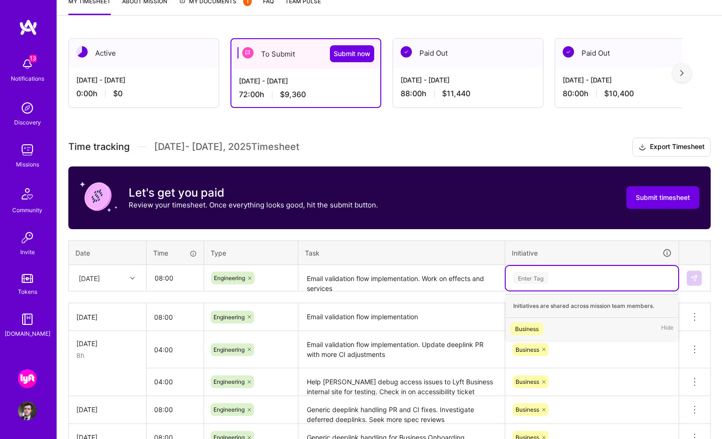
click at [534, 327] on div "Business" at bounding box center [527, 329] width 24 height 10
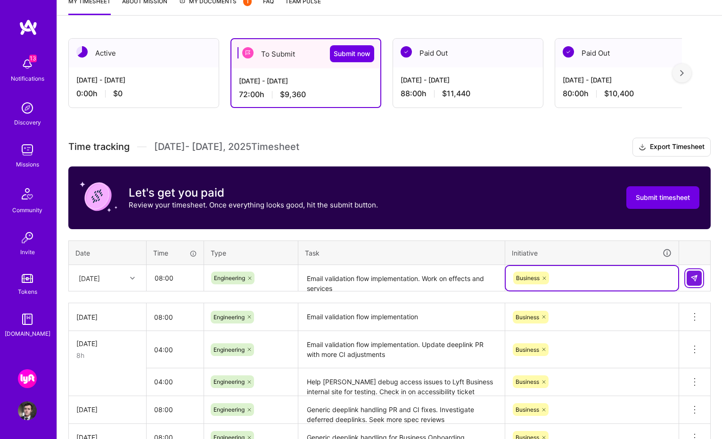
click at [696, 276] on img at bounding box center [695, 278] width 8 height 8
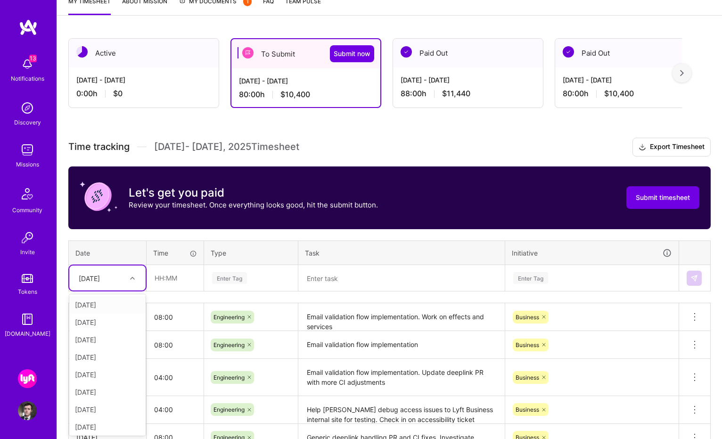
click at [131, 283] on div at bounding box center [133, 278] width 15 height 12
click at [109, 428] on div "[DATE]" at bounding box center [107, 424] width 76 height 17
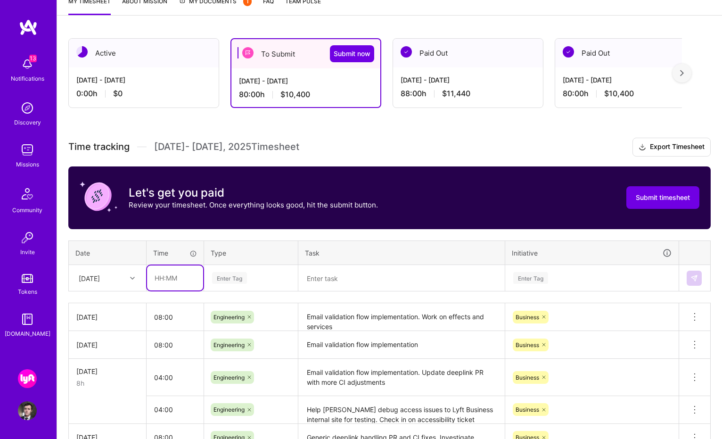
click at [167, 277] on input "text" at bounding box center [175, 277] width 56 height 25
type input "08:00"
click at [239, 283] on div "Enter Tag" at bounding box center [229, 278] width 35 height 15
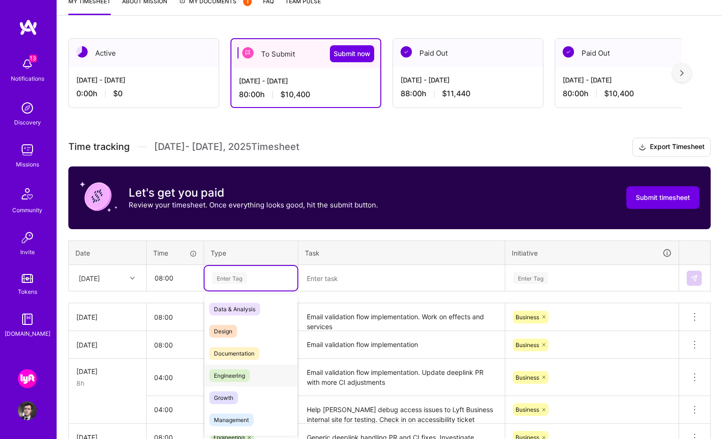
click at [256, 373] on div "Engineering" at bounding box center [251, 375] width 93 height 22
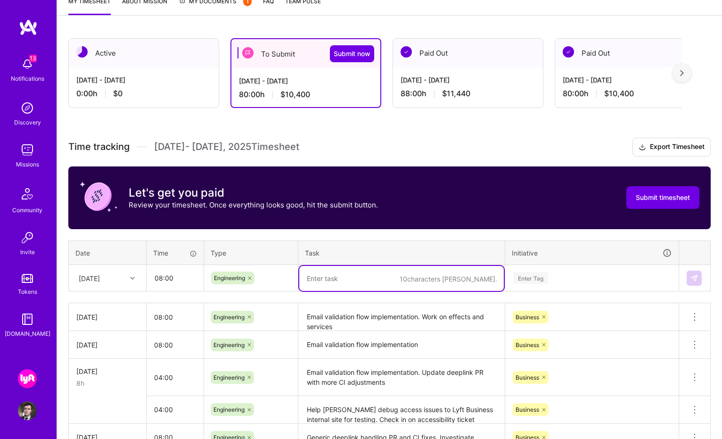
click at [320, 279] on textarea at bounding box center [401, 278] width 205 height 25
paste textarea "Email validation flow implementation. Cleanup UI and handle error cases. Test f…"
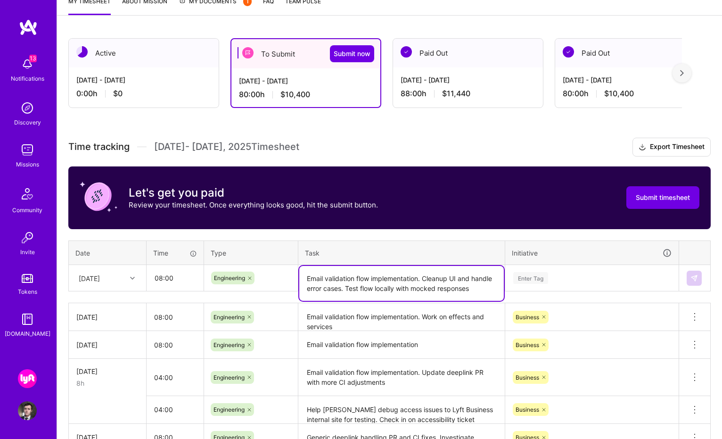
type textarea "Email validation flow implementation. Cleanup UI and handle error cases. Test f…"
click at [598, 276] on div "Enter Tag" at bounding box center [591, 278] width 159 height 12
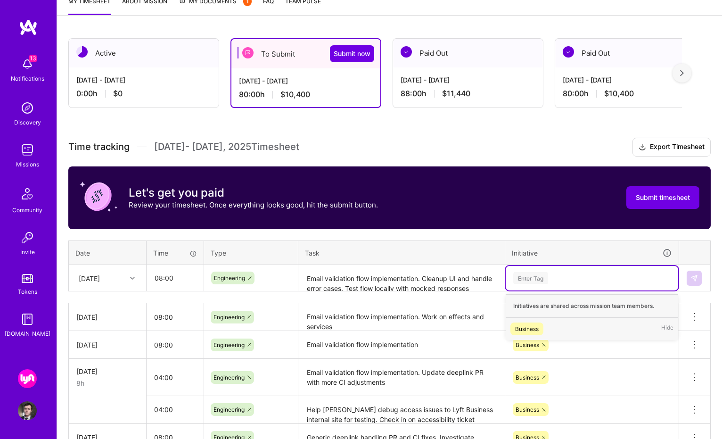
click at [566, 328] on div "Business Hide" at bounding box center [592, 329] width 173 height 22
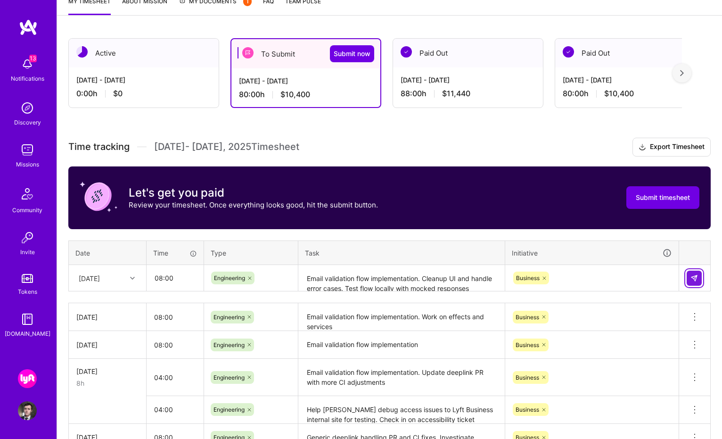
click at [694, 275] on img at bounding box center [695, 278] width 8 height 8
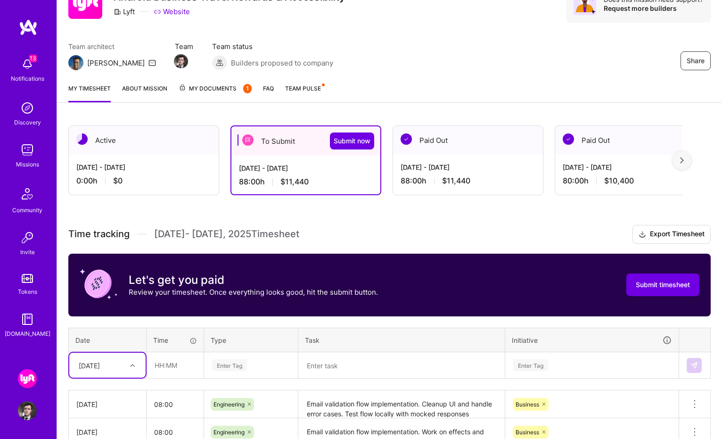
scroll to position [0, 0]
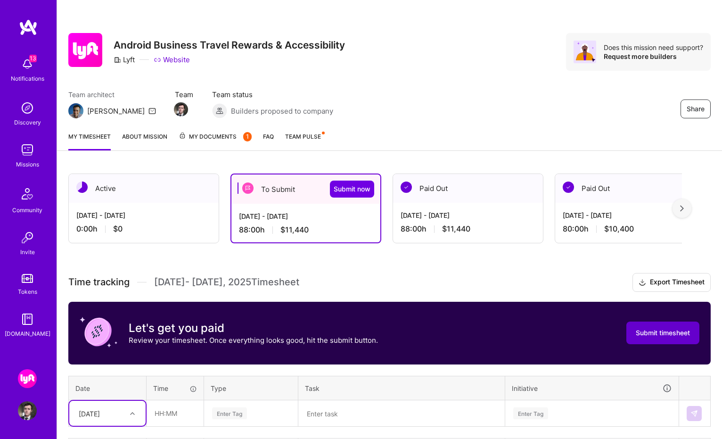
click at [656, 336] on span "Submit timesheet" at bounding box center [663, 332] width 54 height 9
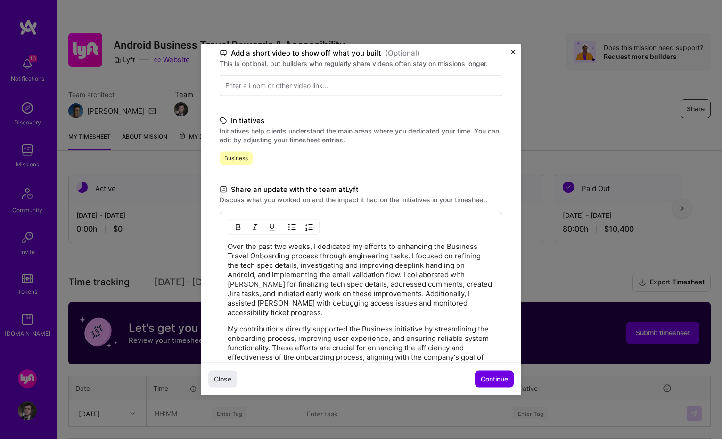
scroll to position [223, 0]
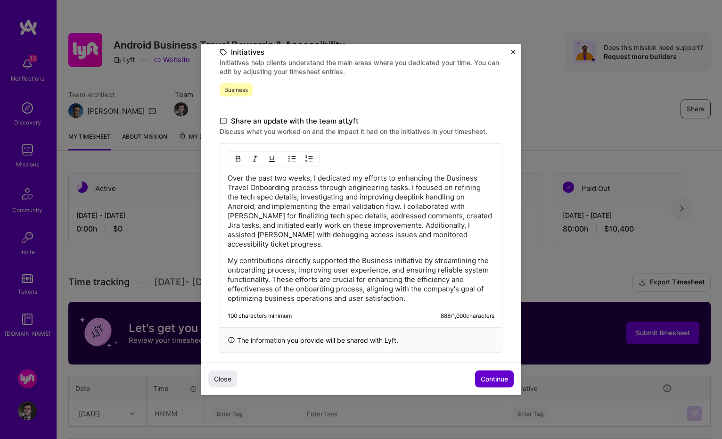
click at [488, 380] on span "Continue" at bounding box center [494, 378] width 27 height 9
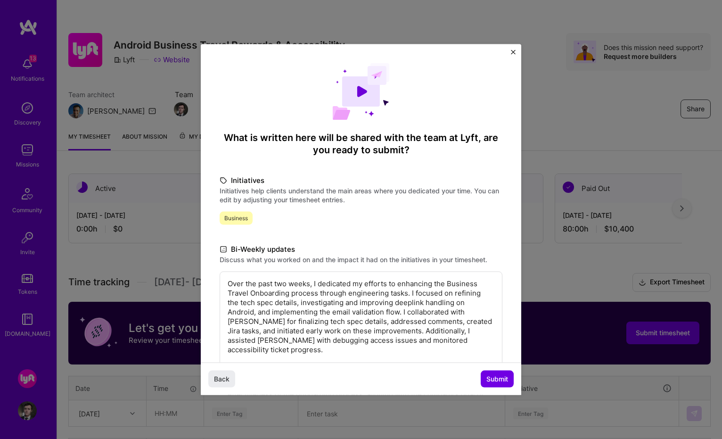
scroll to position [96, 0]
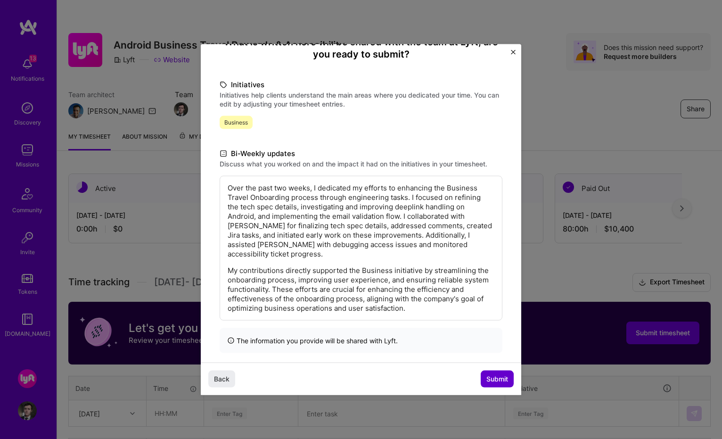
click at [496, 380] on span "Submit" at bounding box center [497, 378] width 22 height 9
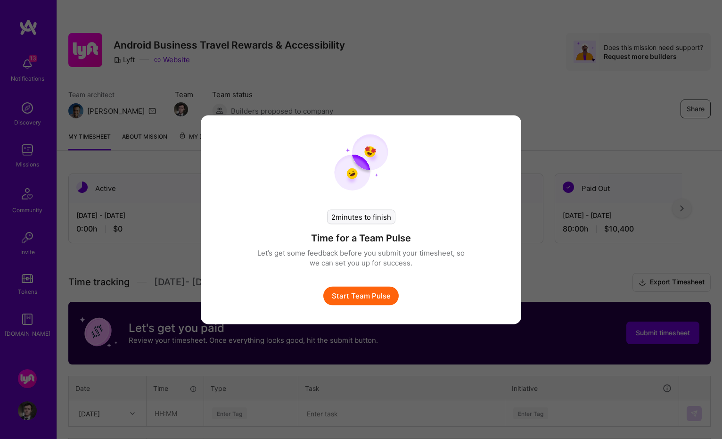
click at [375, 298] on button "Start Team Pulse" at bounding box center [360, 295] width 75 height 19
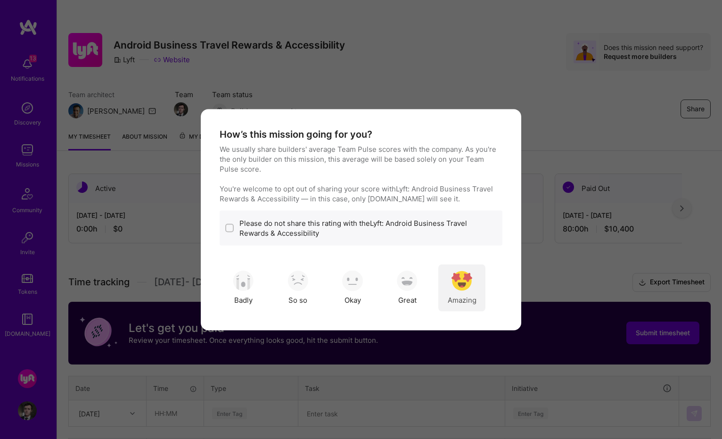
click at [466, 289] on img "modal" at bounding box center [462, 281] width 21 height 21
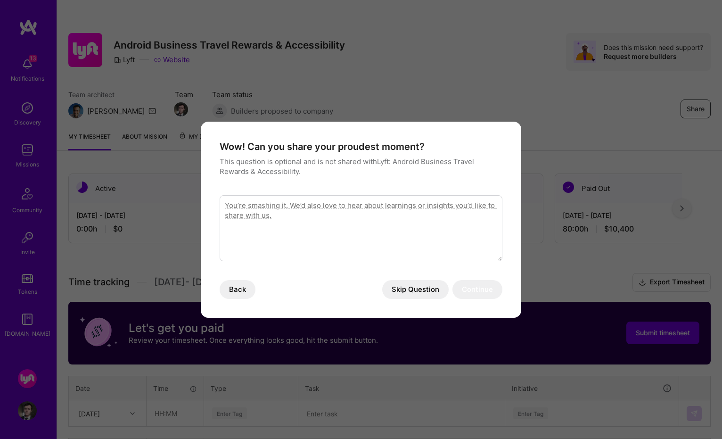
click at [423, 294] on button "Skip Question" at bounding box center [415, 289] width 66 height 19
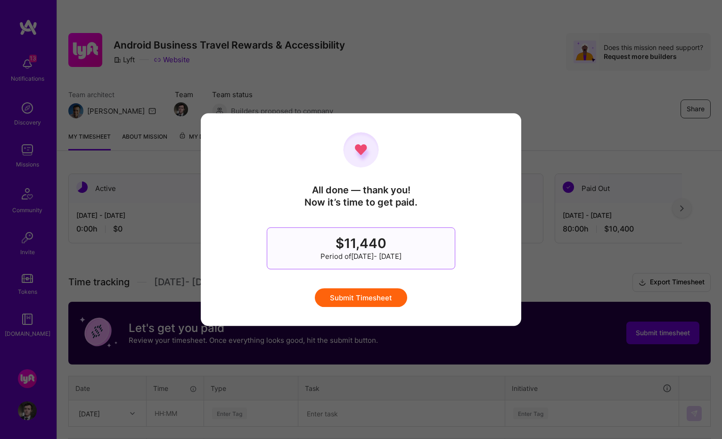
click at [382, 301] on button "Submit Timesheet" at bounding box center [361, 297] width 92 height 19
